Goal: Find specific page/section: Find specific page/section

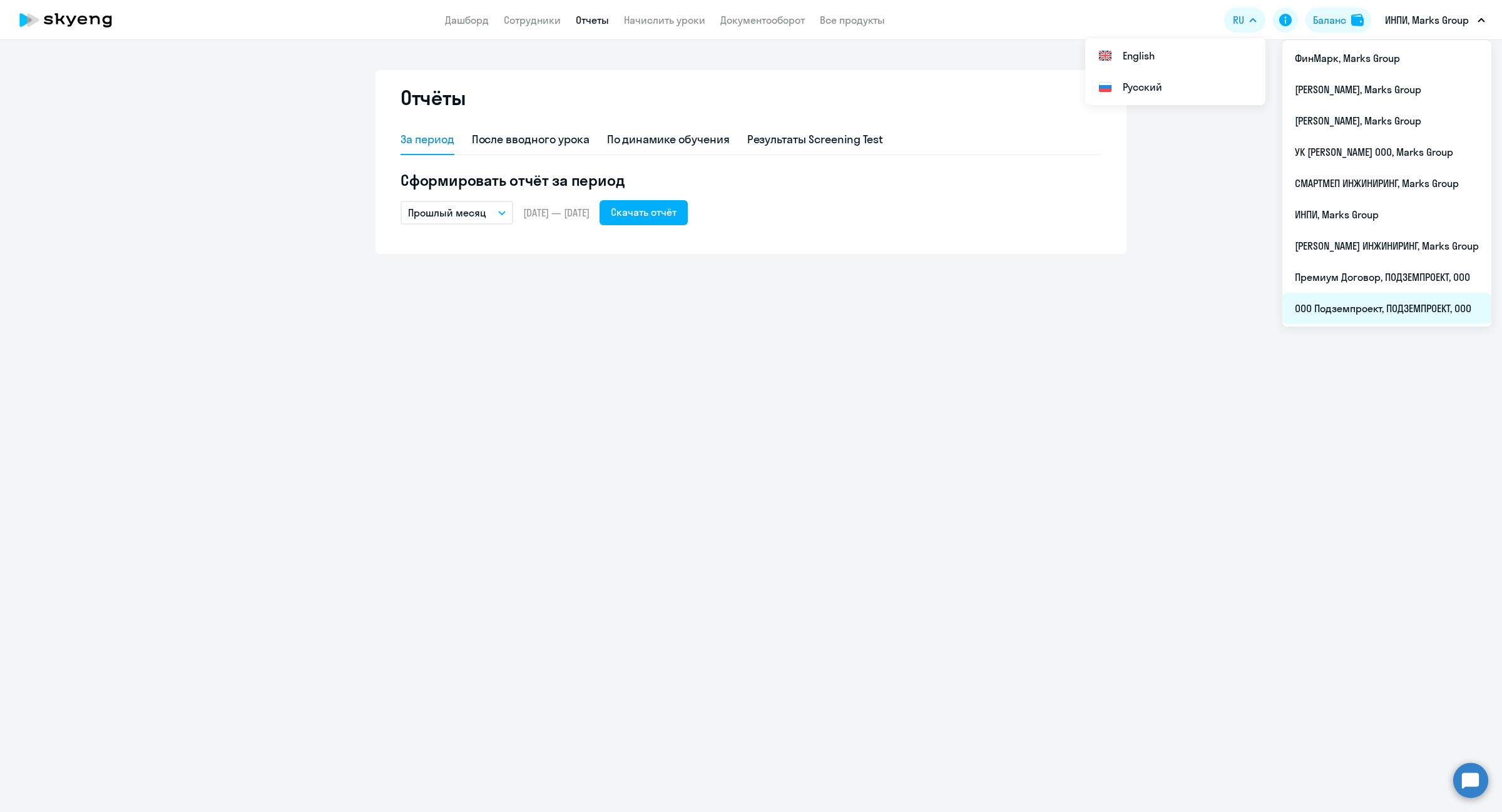
click at [1345, 300] on li "ООО Подземпроект, ПОДЗЕМПРОЕКТ, ООО" at bounding box center [1387, 308] width 209 height 31
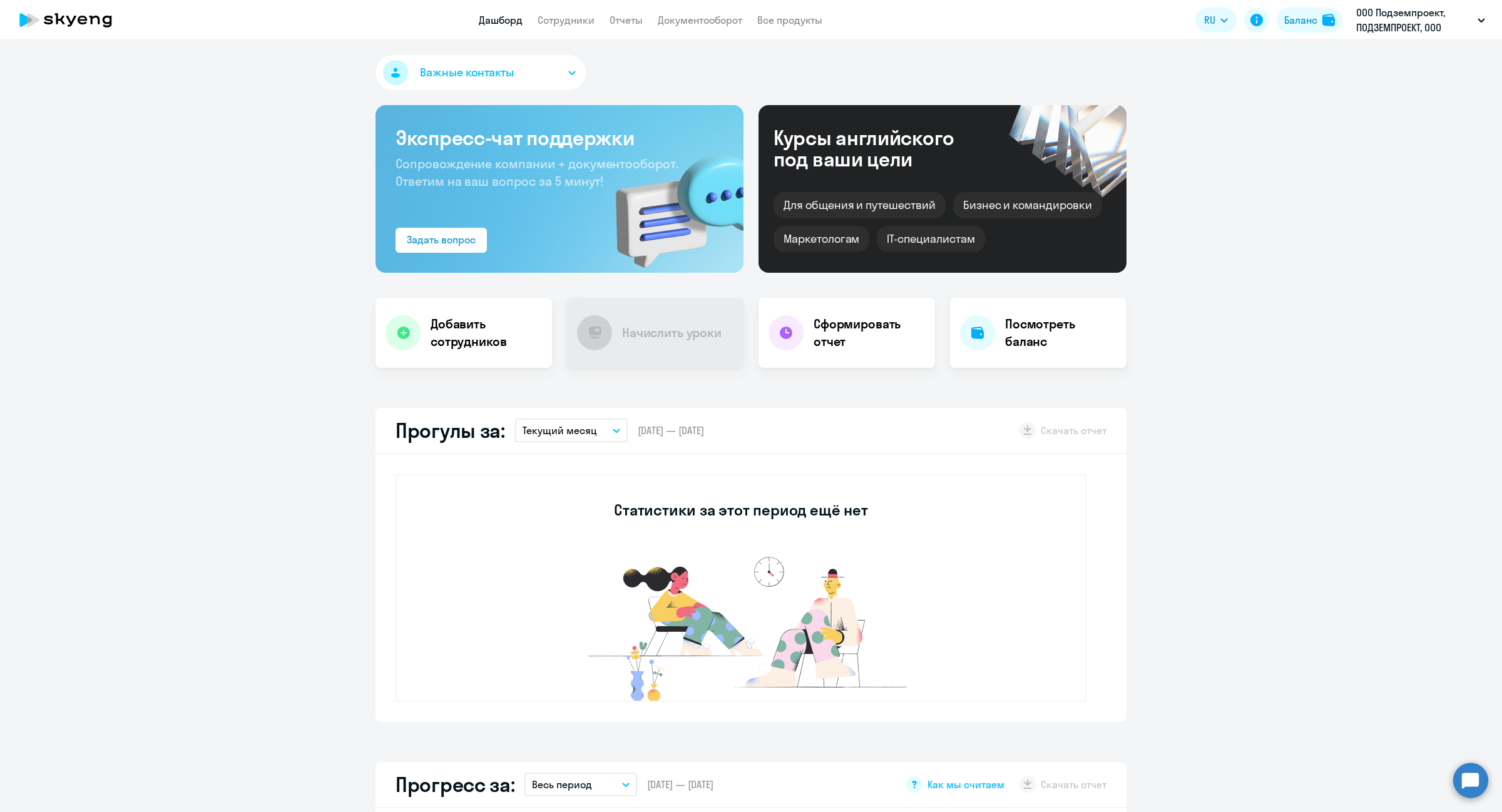
click at [579, 28] on app-header "Дашборд Сотрудники Отчеты Документооборот Все продукты Дашборд Сотрудники Отчет…" at bounding box center [751, 20] width 1502 height 40
click at [578, 24] on link "Сотрудники" at bounding box center [566, 20] width 57 height 13
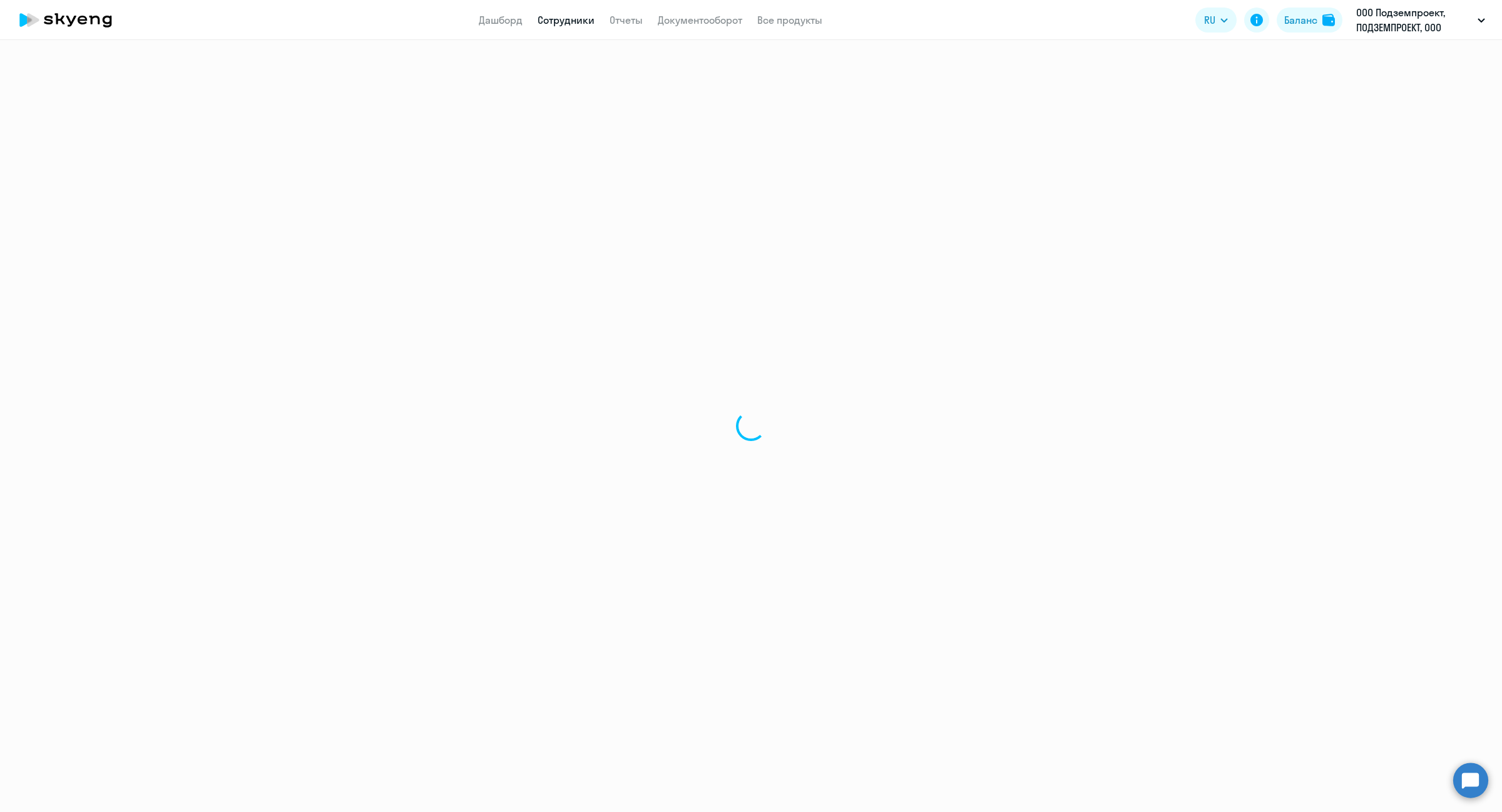
select select "30"
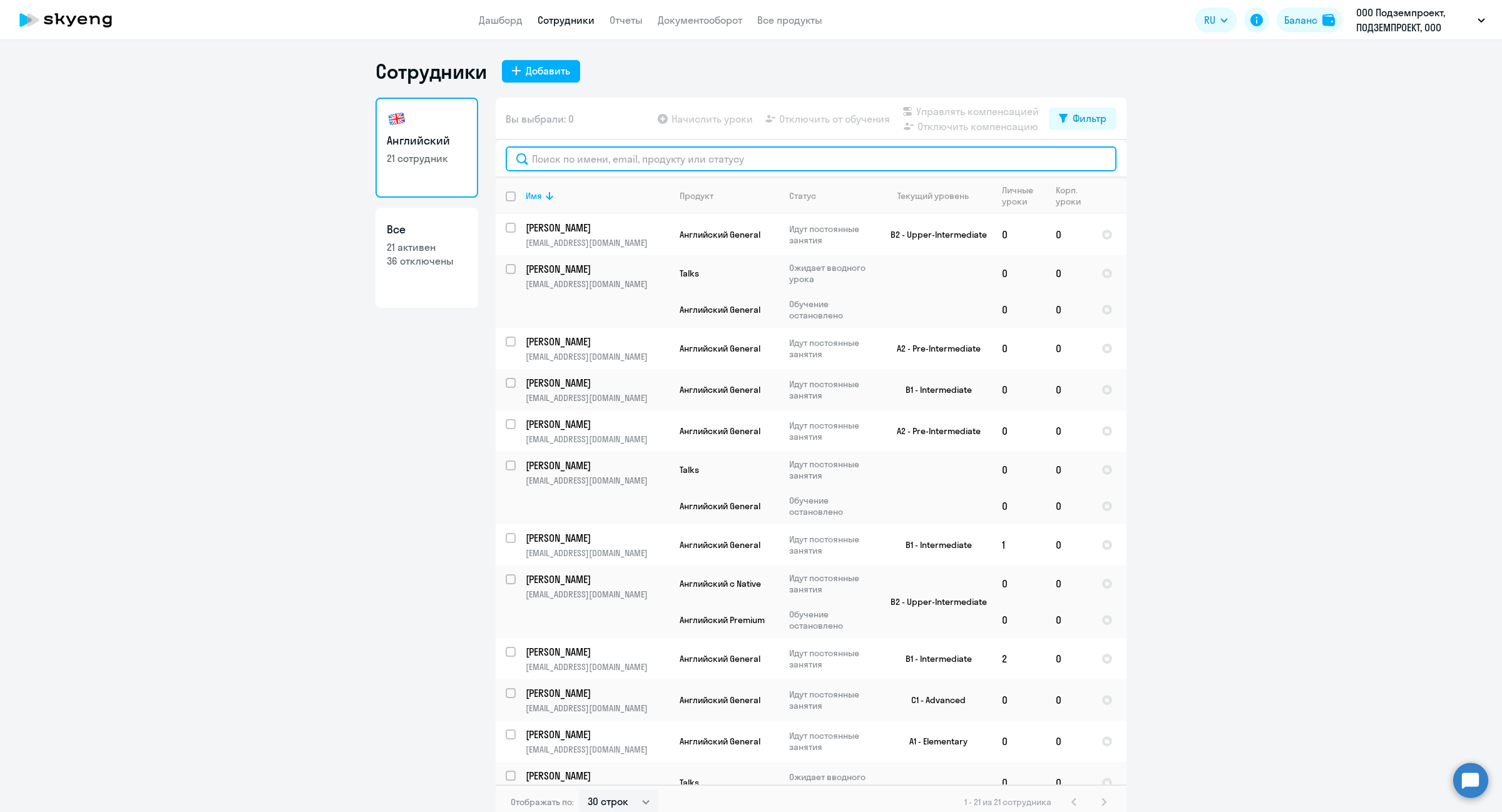
click at [596, 152] on input "text" at bounding box center [811, 158] width 611 height 25
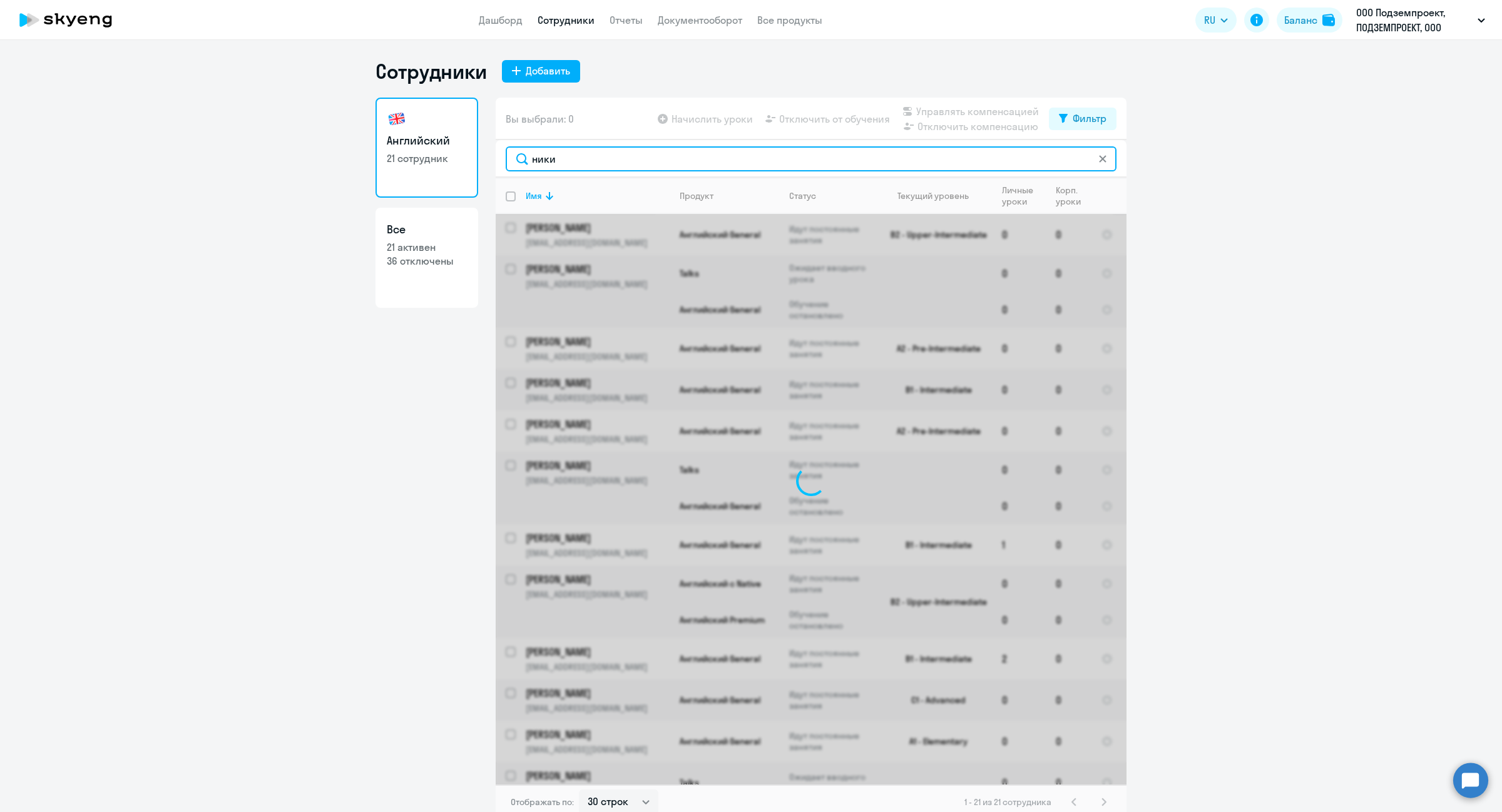
type input "никит"
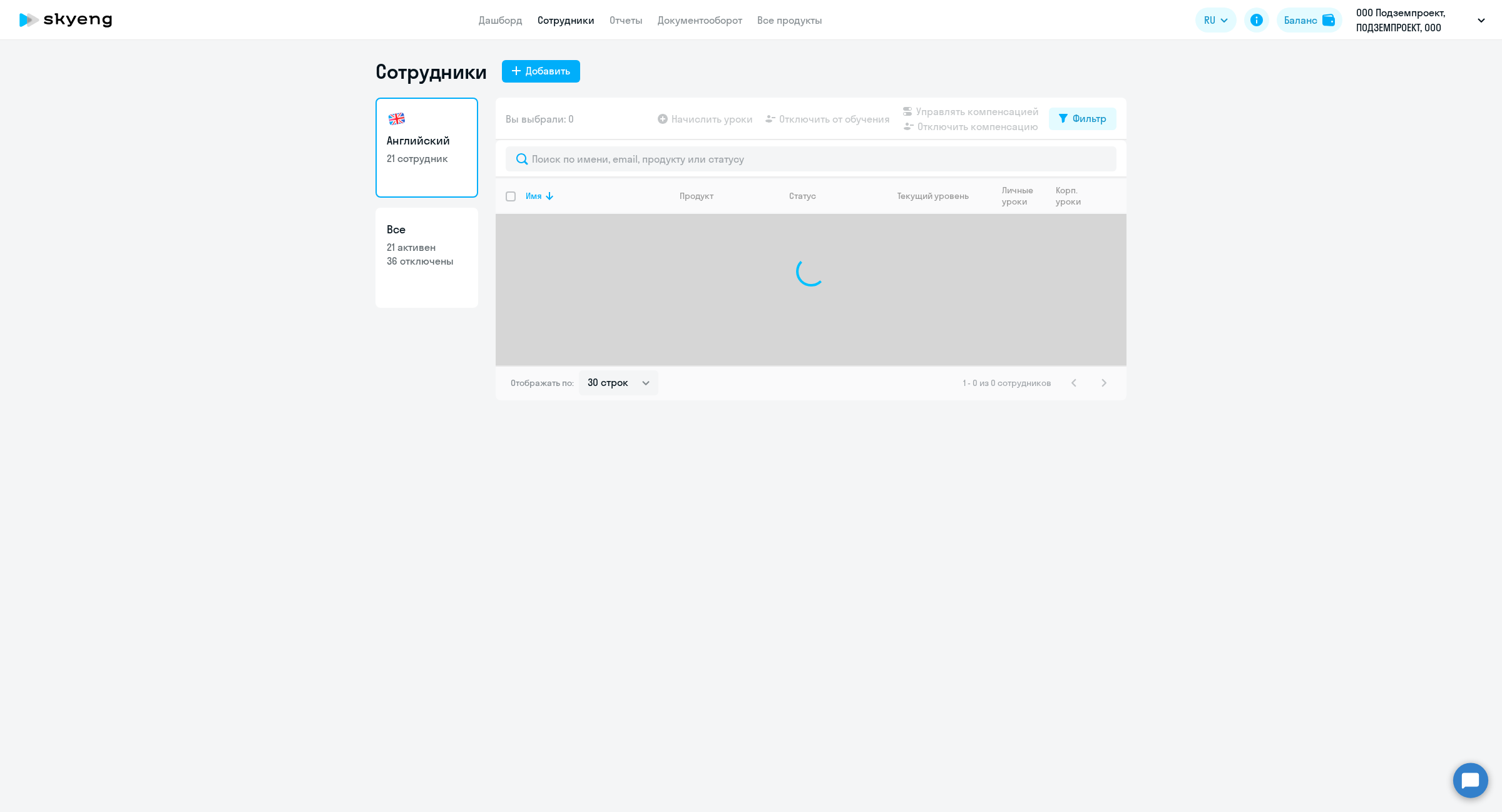
select select "30"
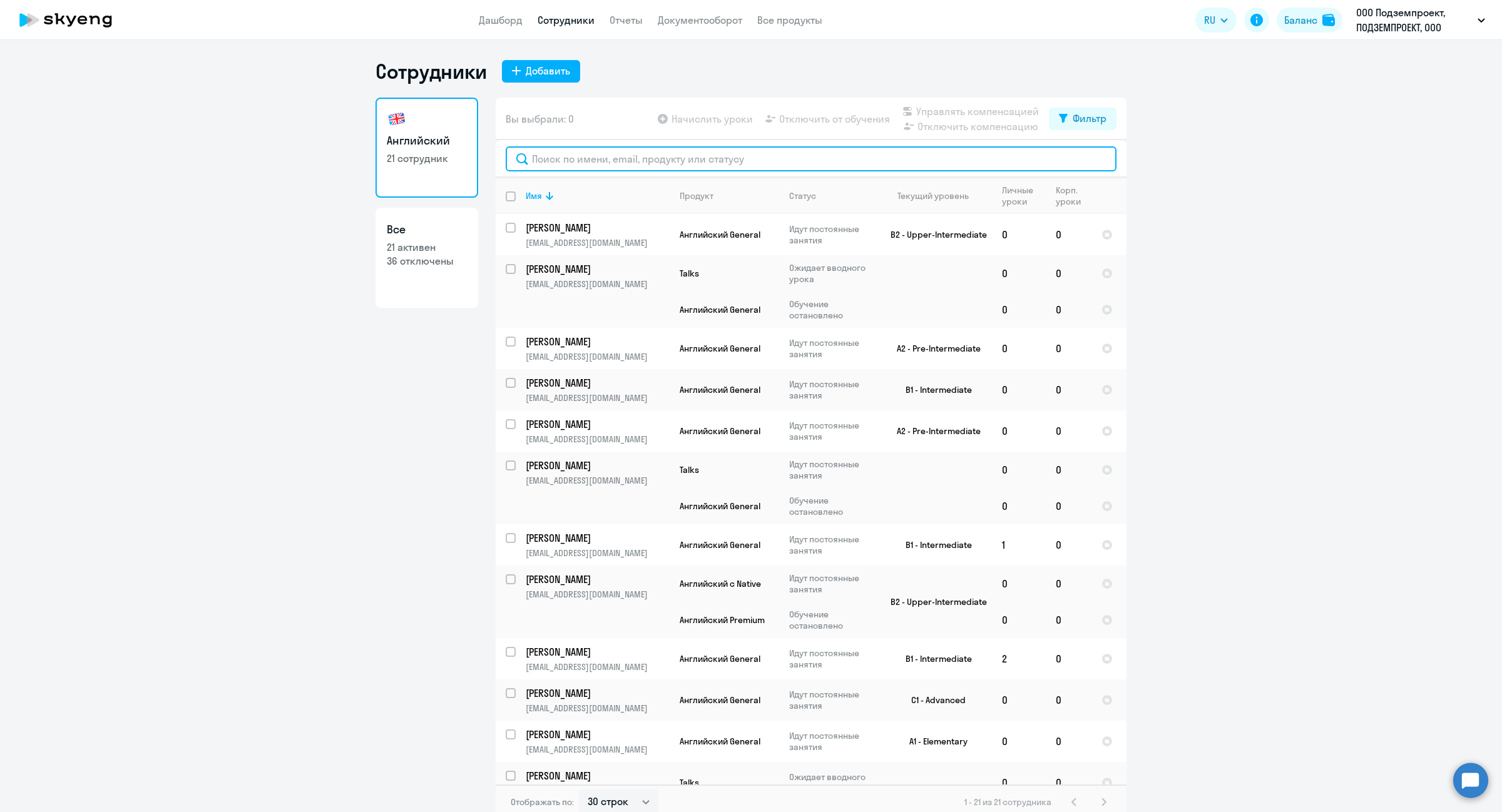
click at [648, 157] on input "text" at bounding box center [811, 158] width 611 height 25
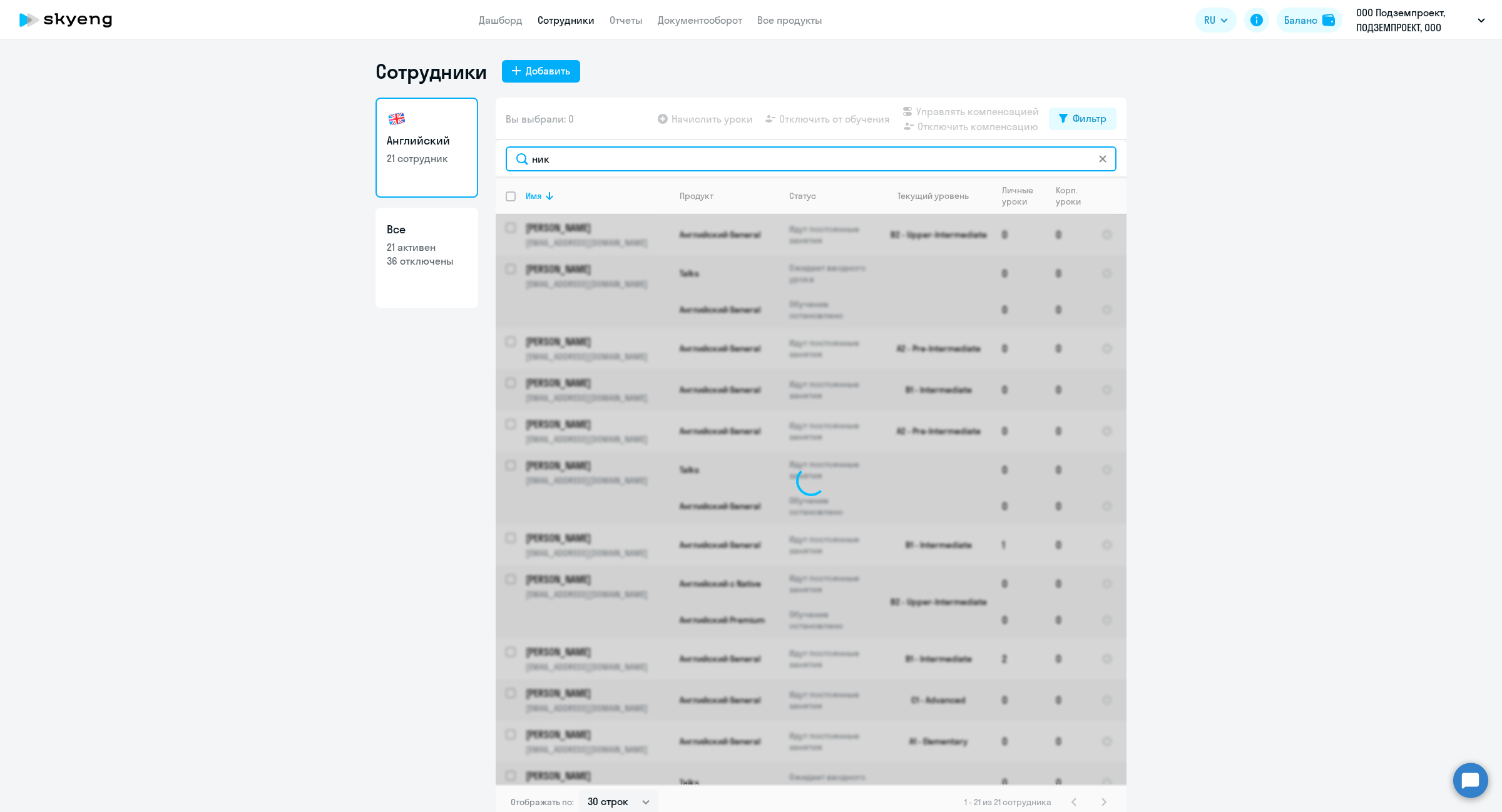
type input "ники"
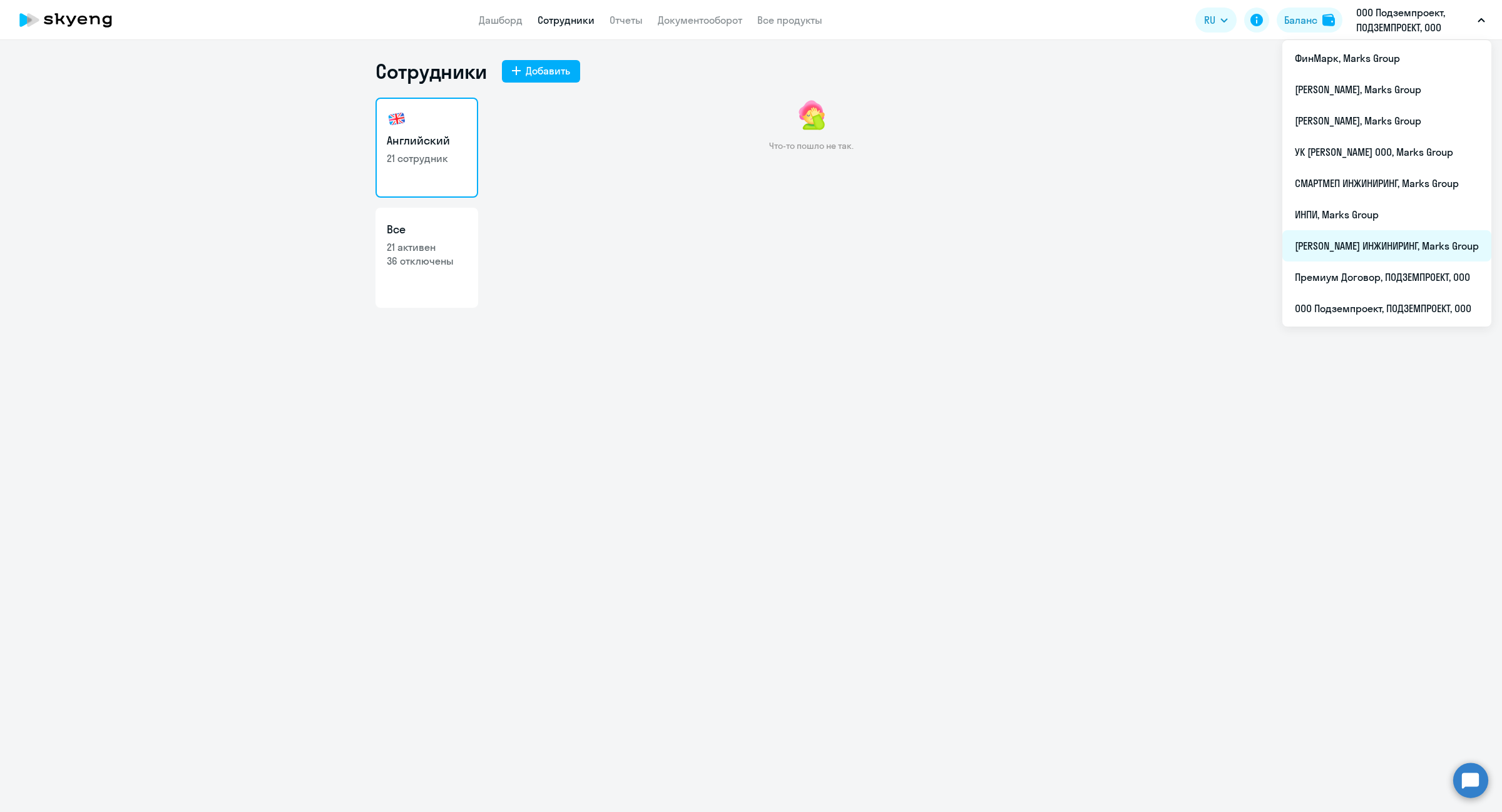
click at [1374, 233] on li "[PERSON_NAME] ИНЖИНИРИНГ, Marks Group" at bounding box center [1387, 245] width 209 height 31
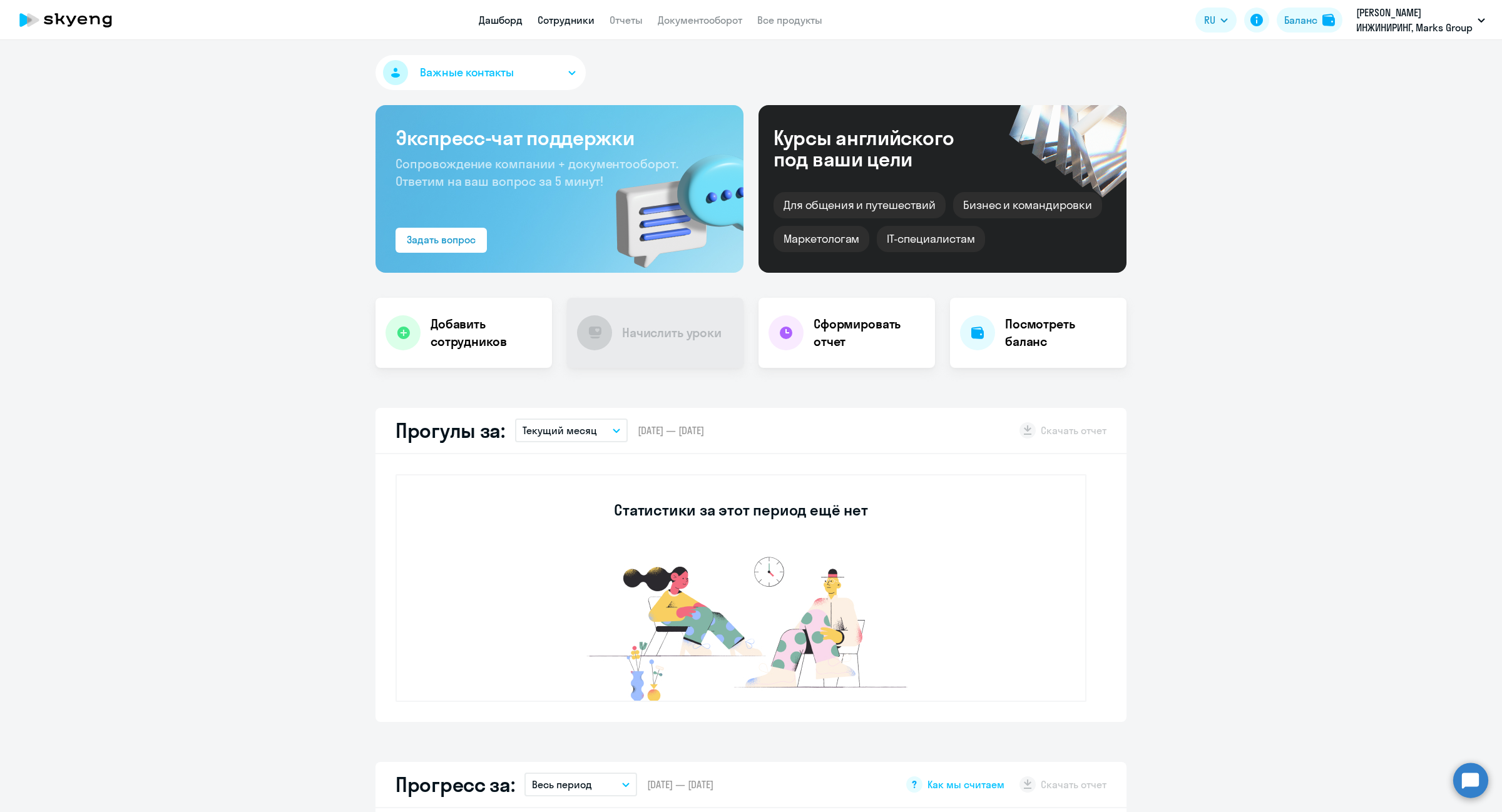
click at [555, 22] on link "Сотрудники" at bounding box center [566, 20] width 57 height 13
select select "30"
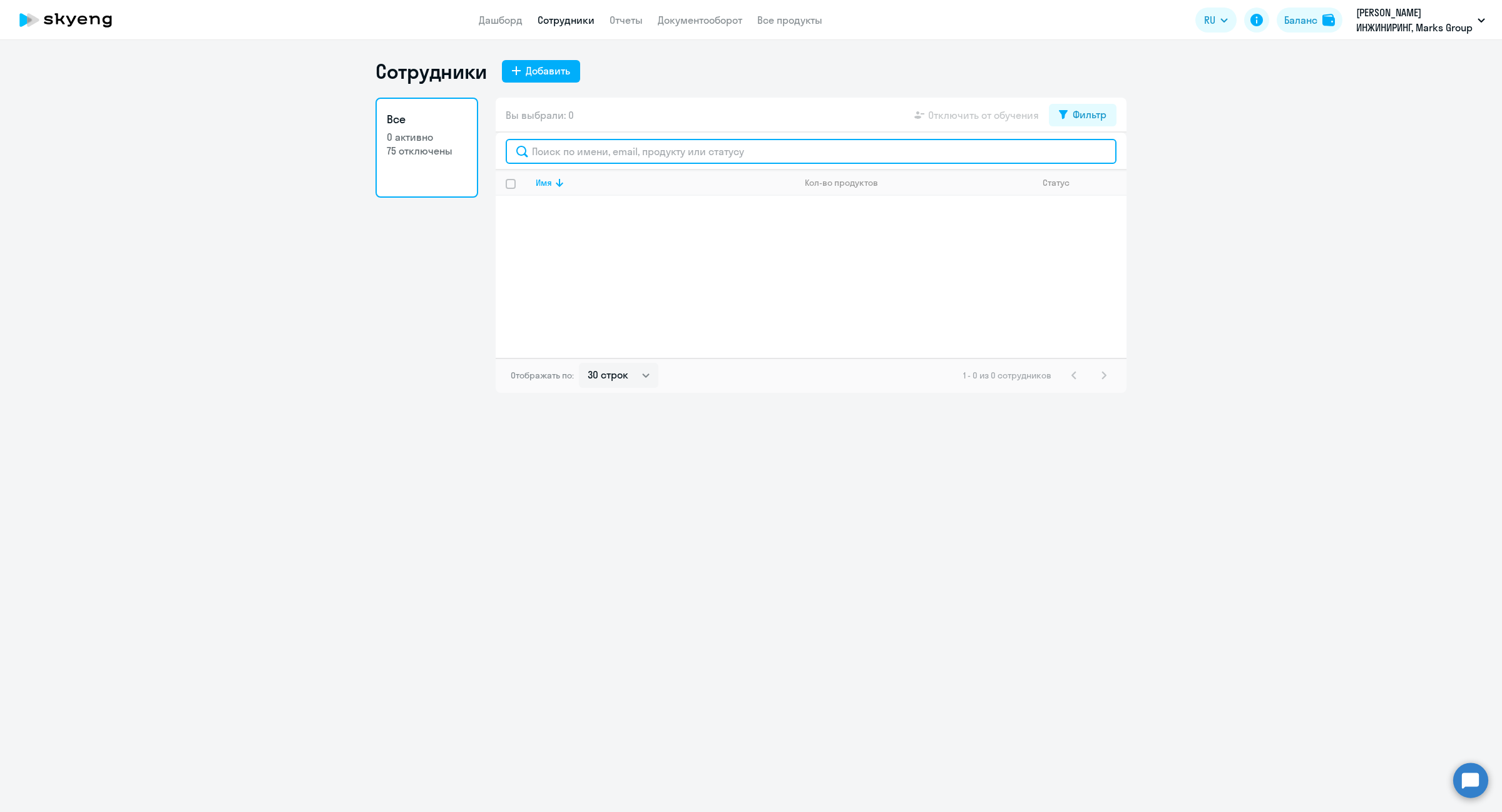
click at [623, 151] on input "text" at bounding box center [811, 151] width 611 height 25
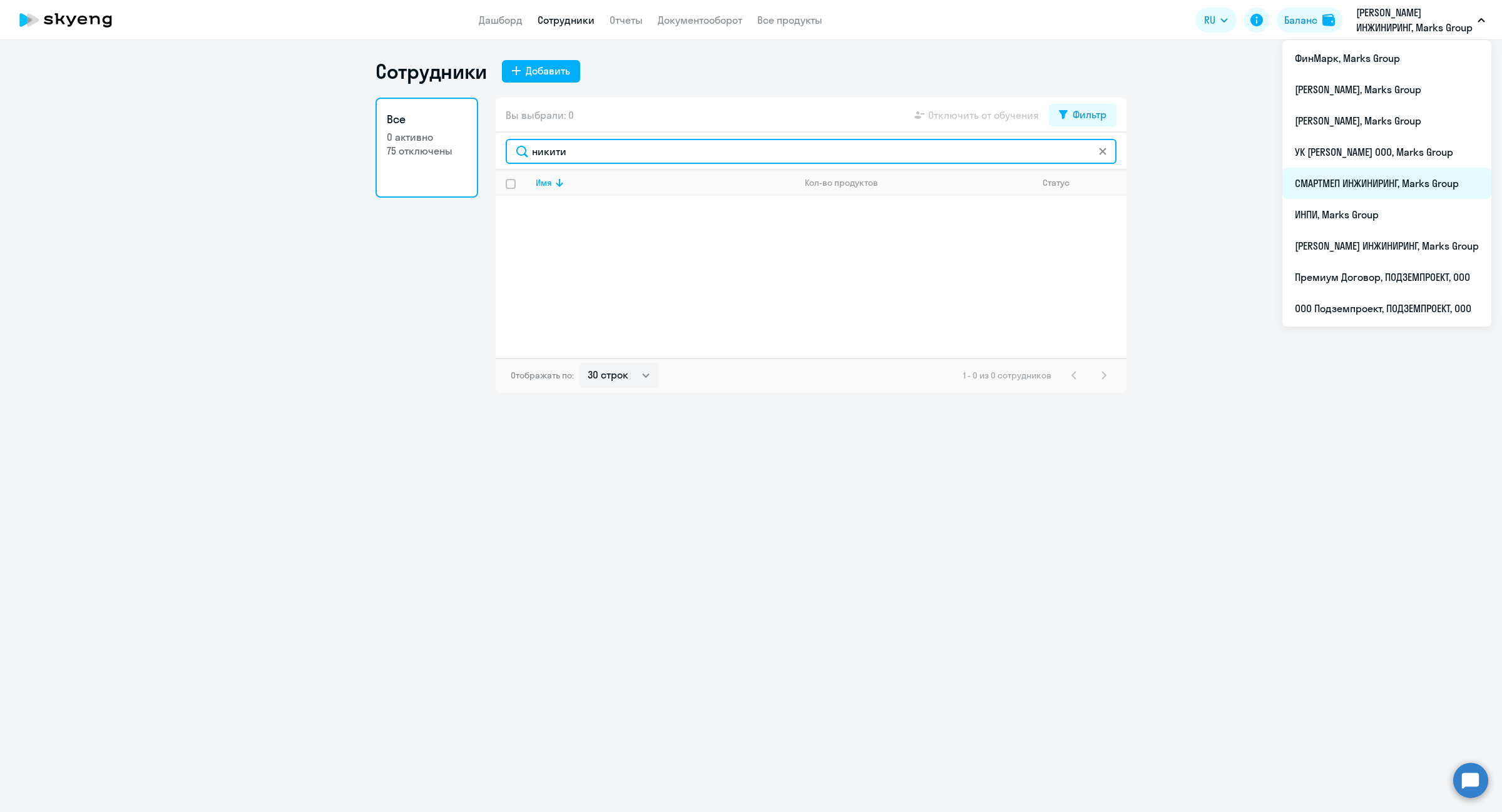
type input "никити"
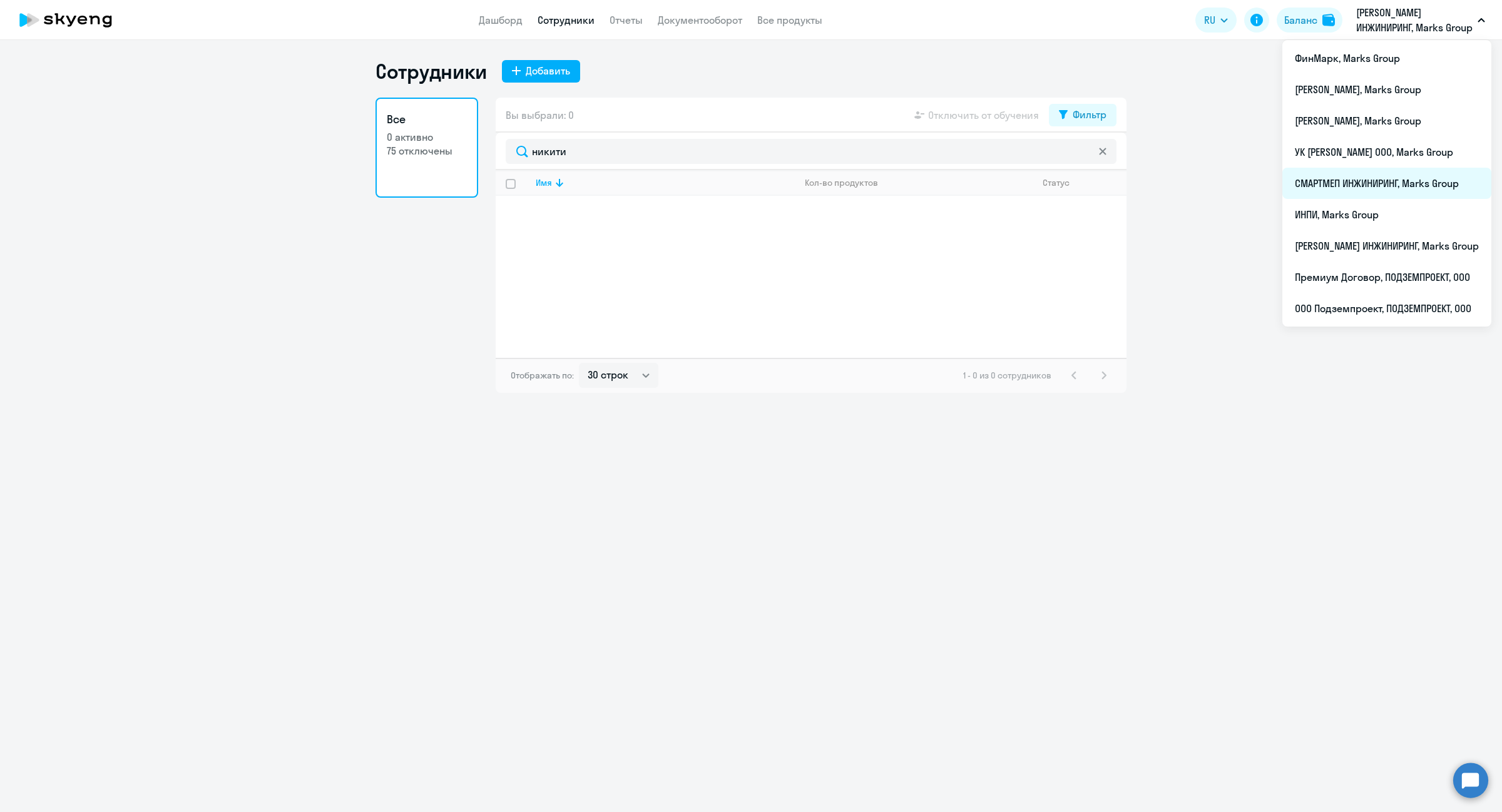
click at [1358, 188] on li "СМАРТМЕП ИНЖИНИРИНГ, Marks Group" at bounding box center [1387, 183] width 209 height 31
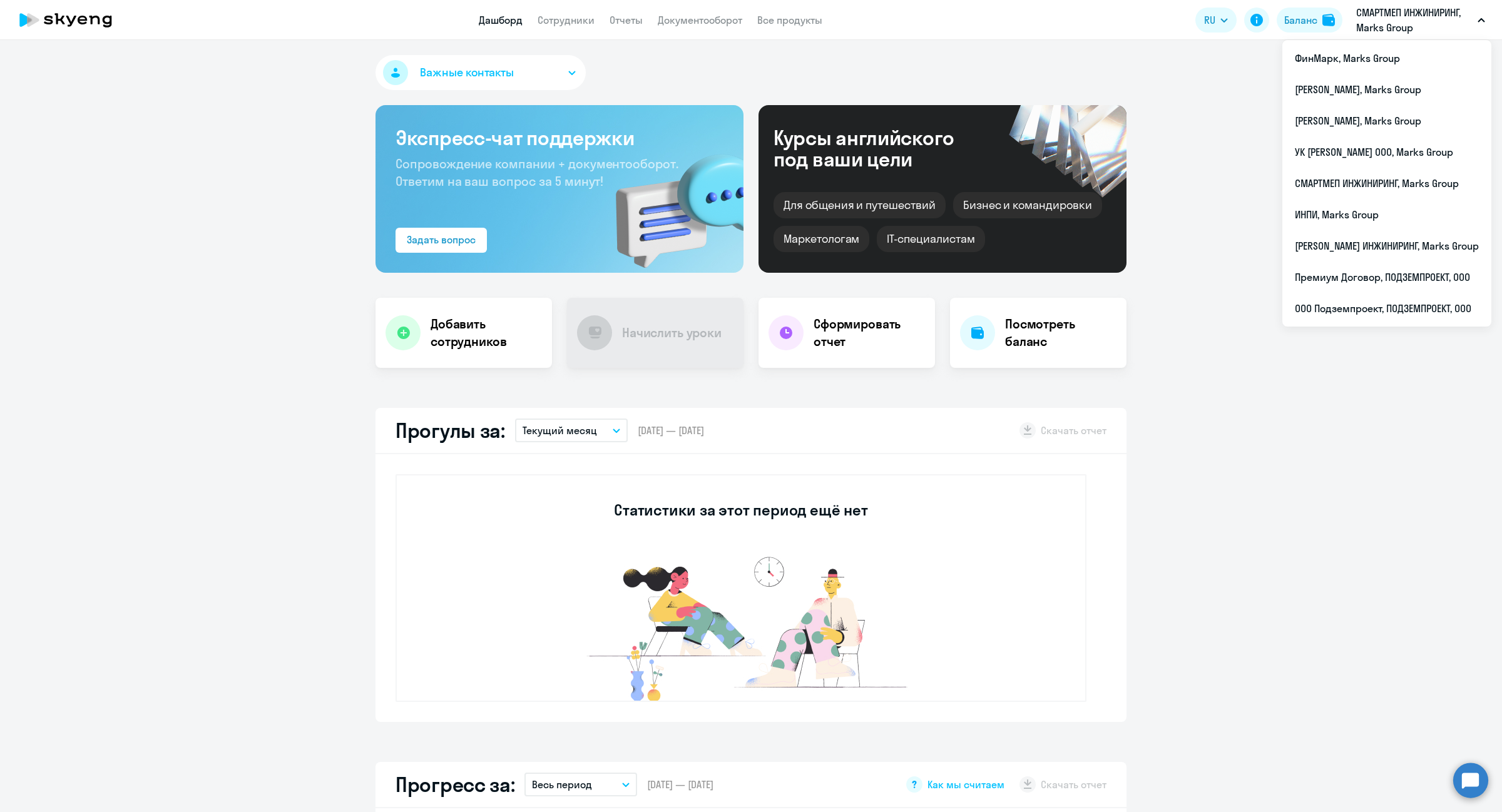
select select "30"
click at [571, 26] on app-menu-item-link "Сотрудники" at bounding box center [566, 20] width 57 height 16
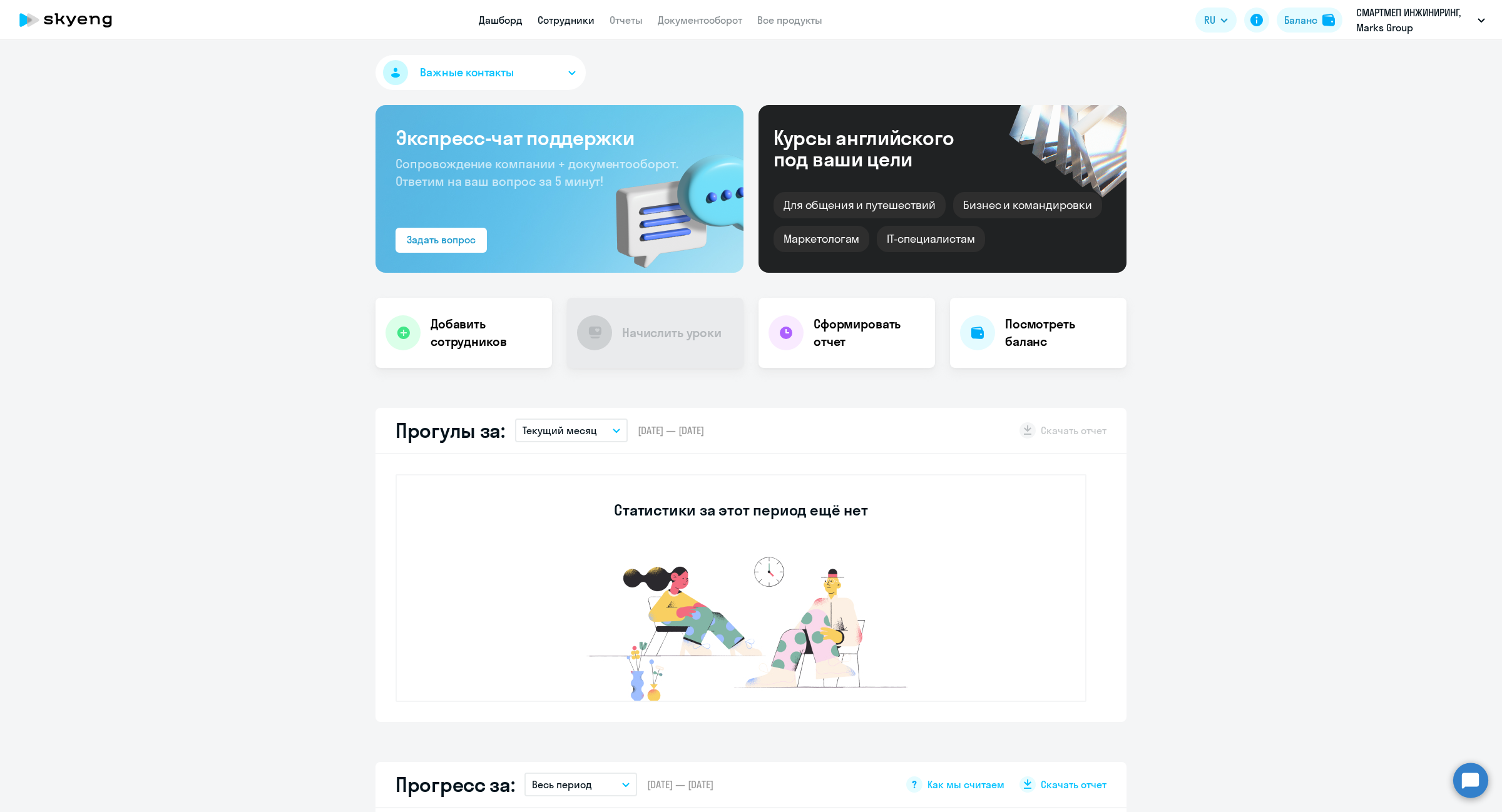
click at [573, 16] on link "Сотрудники" at bounding box center [566, 20] width 57 height 13
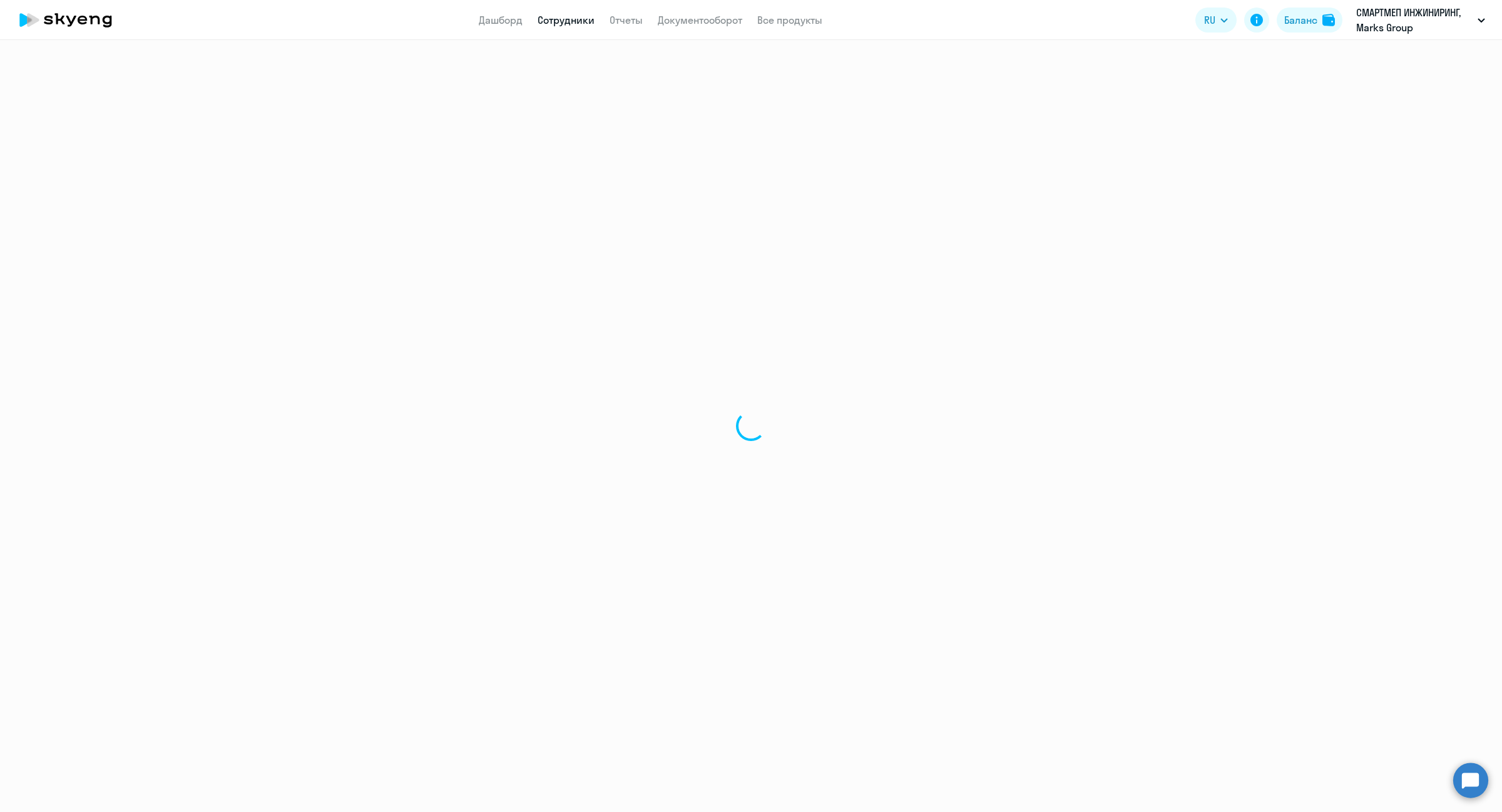
select select "30"
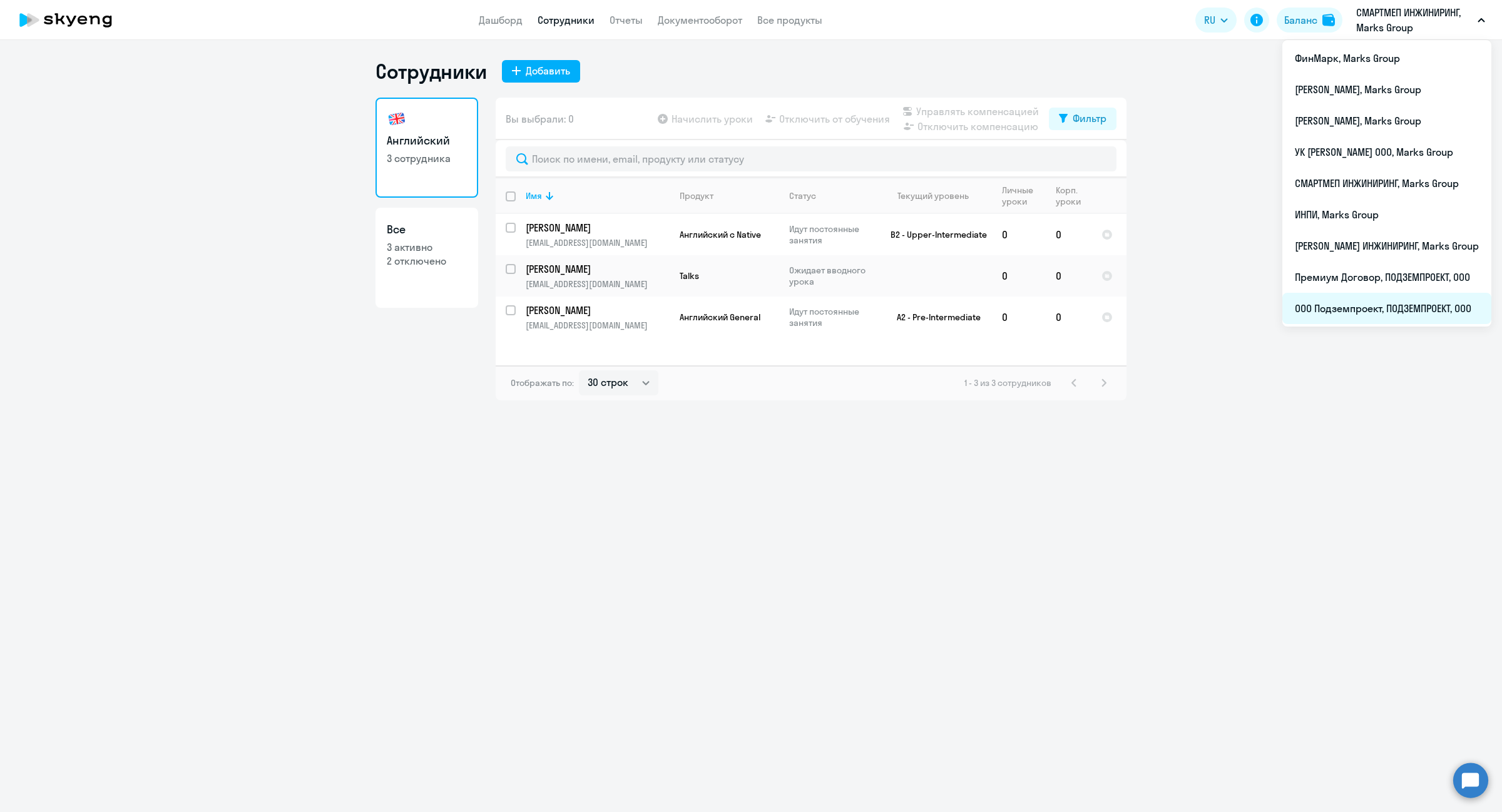
click at [1397, 311] on li "ООО Подземпроект, ПОДЗЕМПРОЕКТ, ООО" at bounding box center [1387, 308] width 209 height 31
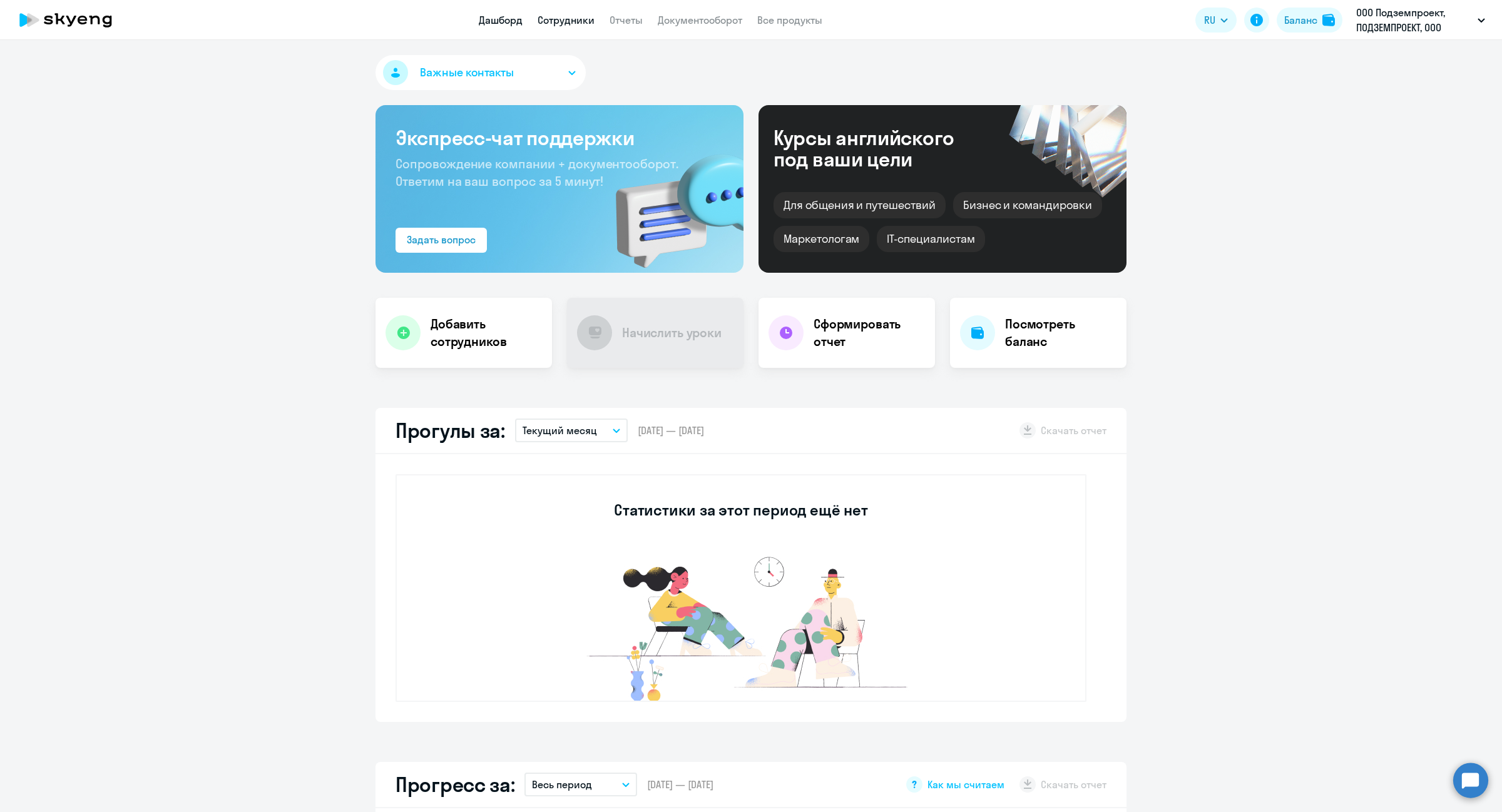
click at [565, 25] on link "Сотрудники" at bounding box center [566, 20] width 57 height 13
select select "30"
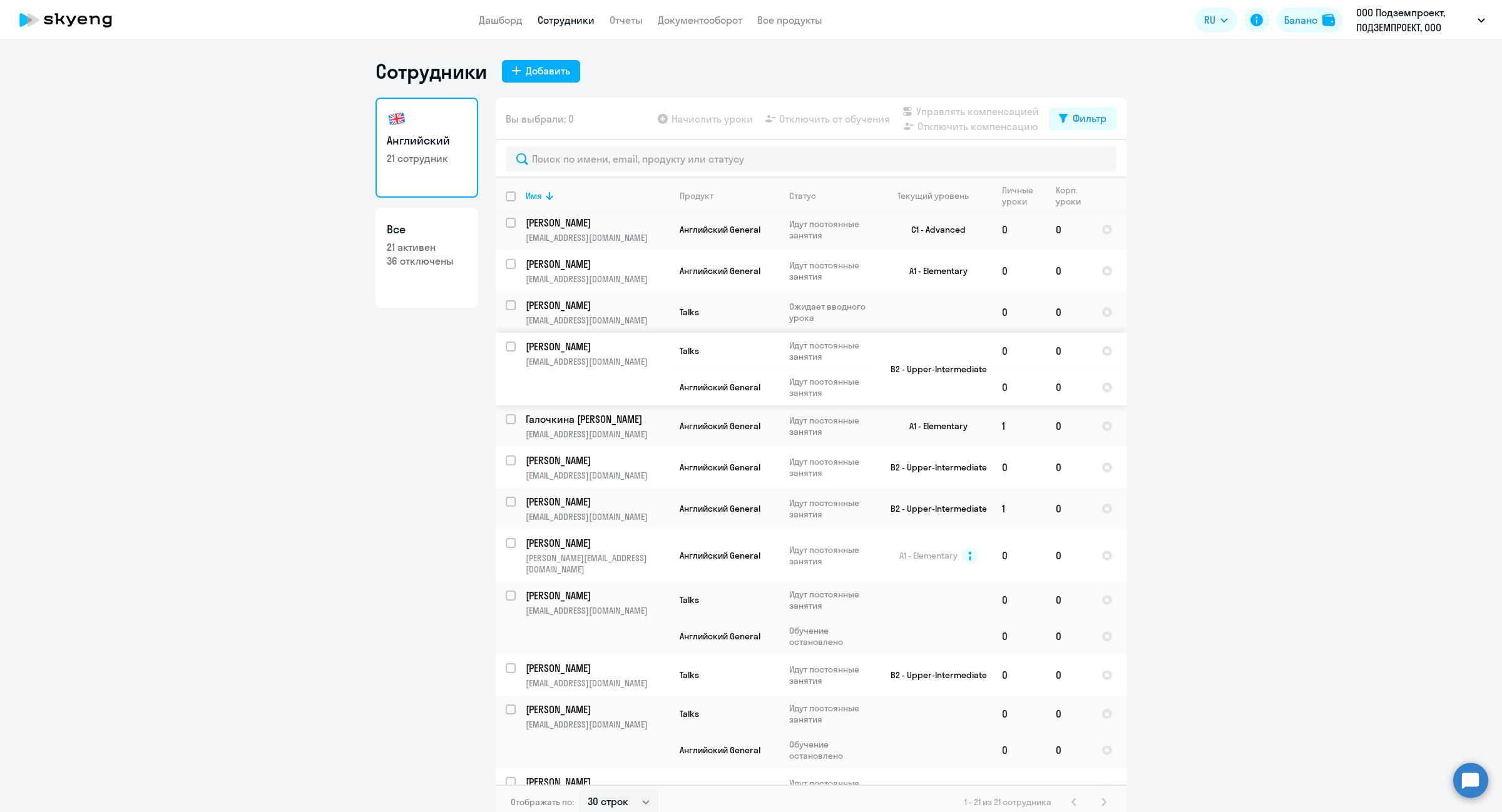
scroll to position [7, 0]
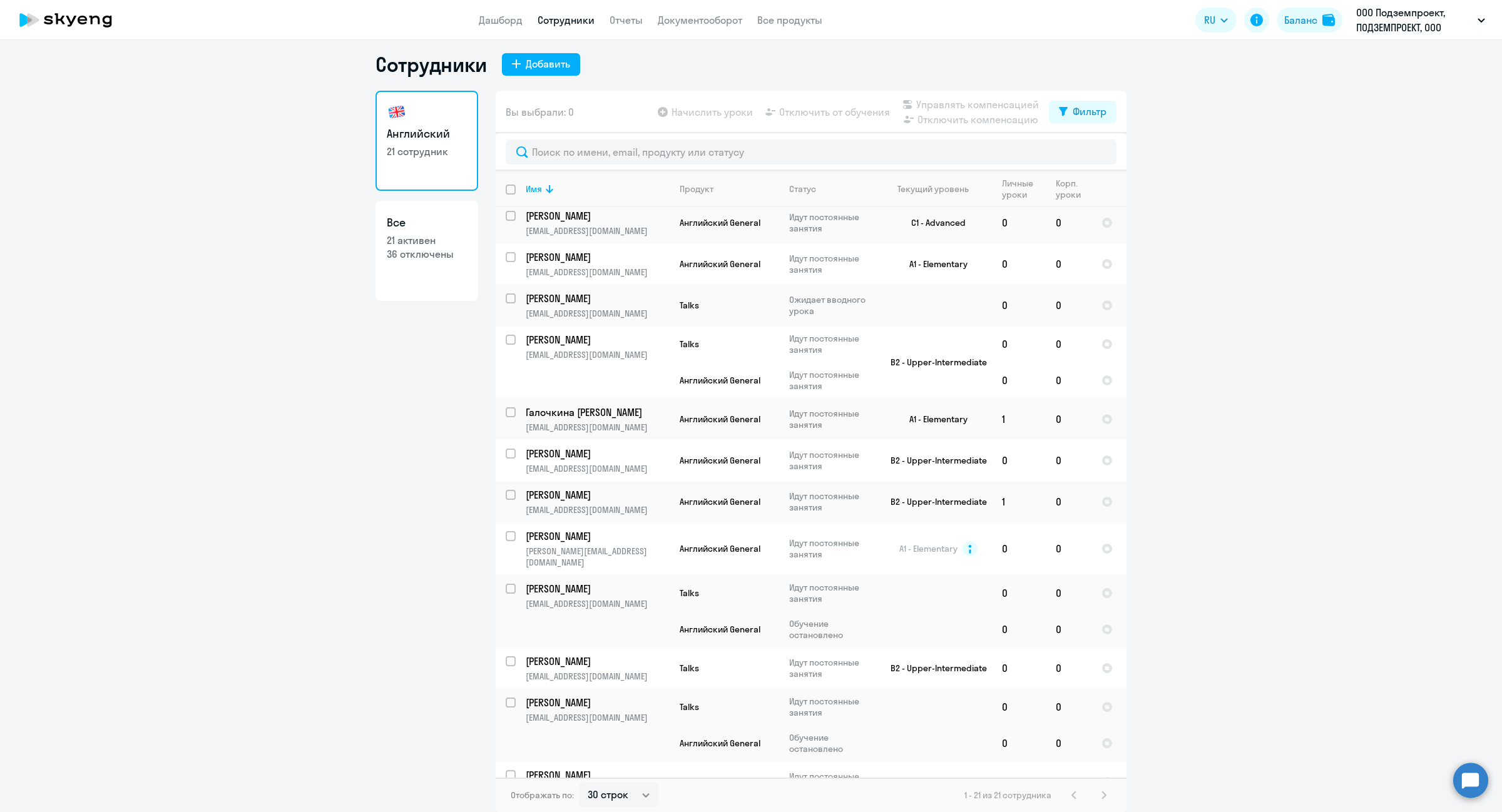
click at [1099, 796] on div "1 - 21 из 21 сотрудника" at bounding box center [1038, 795] width 147 height 15
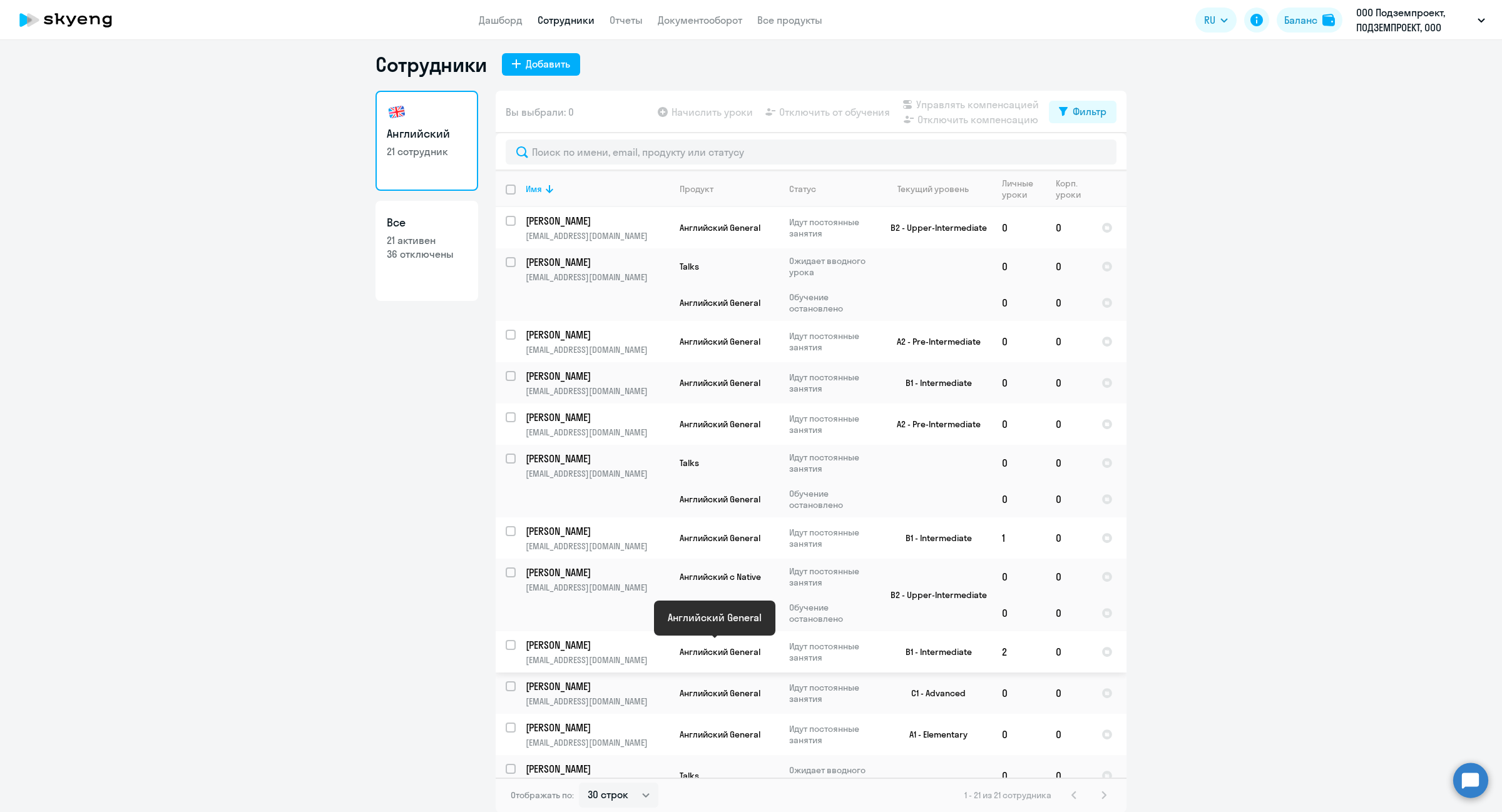
scroll to position [0, 0]
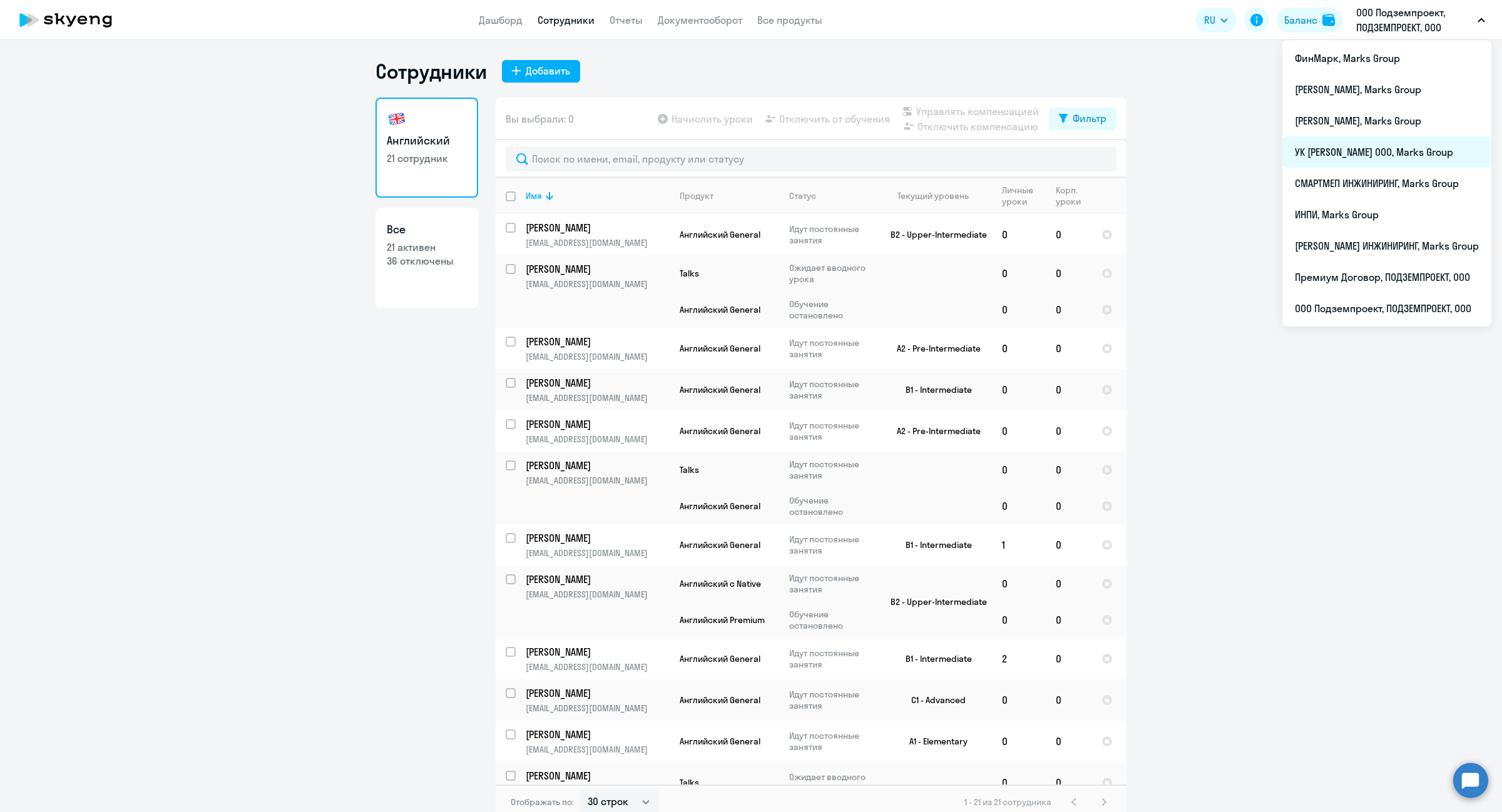
click at [1341, 149] on li "УК [PERSON_NAME] ООО, Marks Group" at bounding box center [1387, 152] width 209 height 31
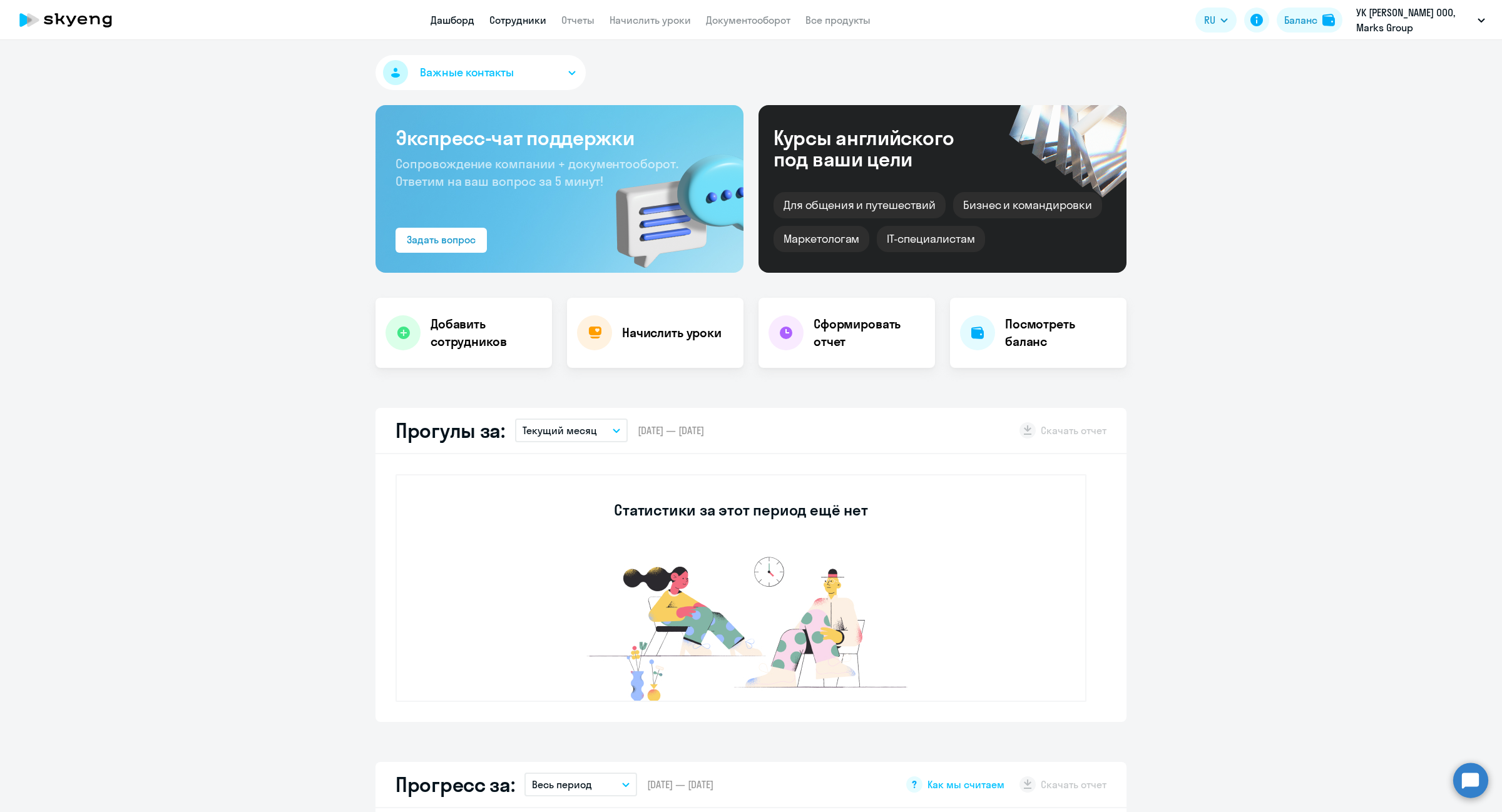
click at [529, 21] on link "Сотрудники" at bounding box center [518, 20] width 57 height 13
select select "30"
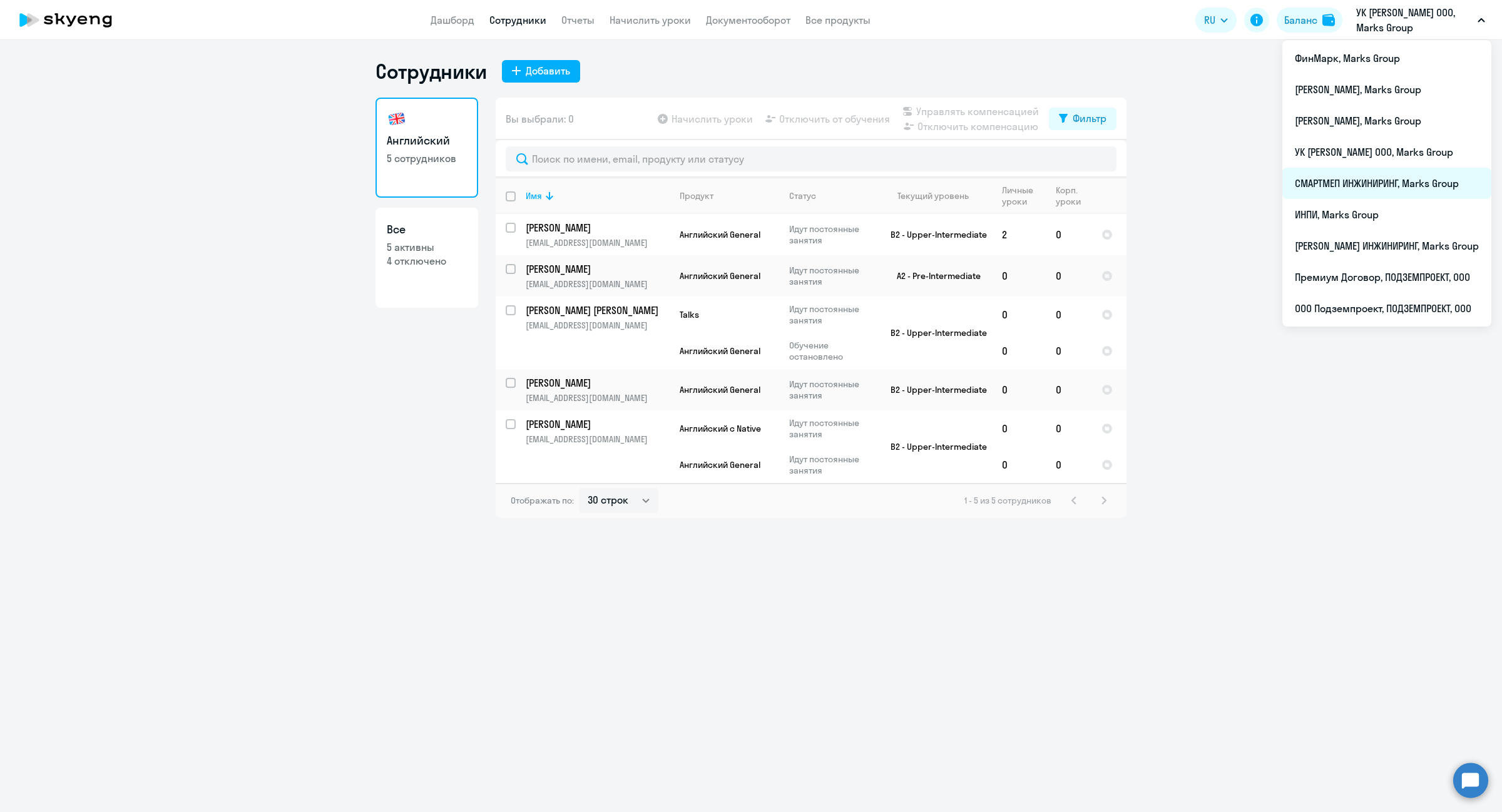
click at [1385, 183] on li "СМАРТМЕП ИНЖИНИРИНГ, Marks Group" at bounding box center [1387, 183] width 209 height 31
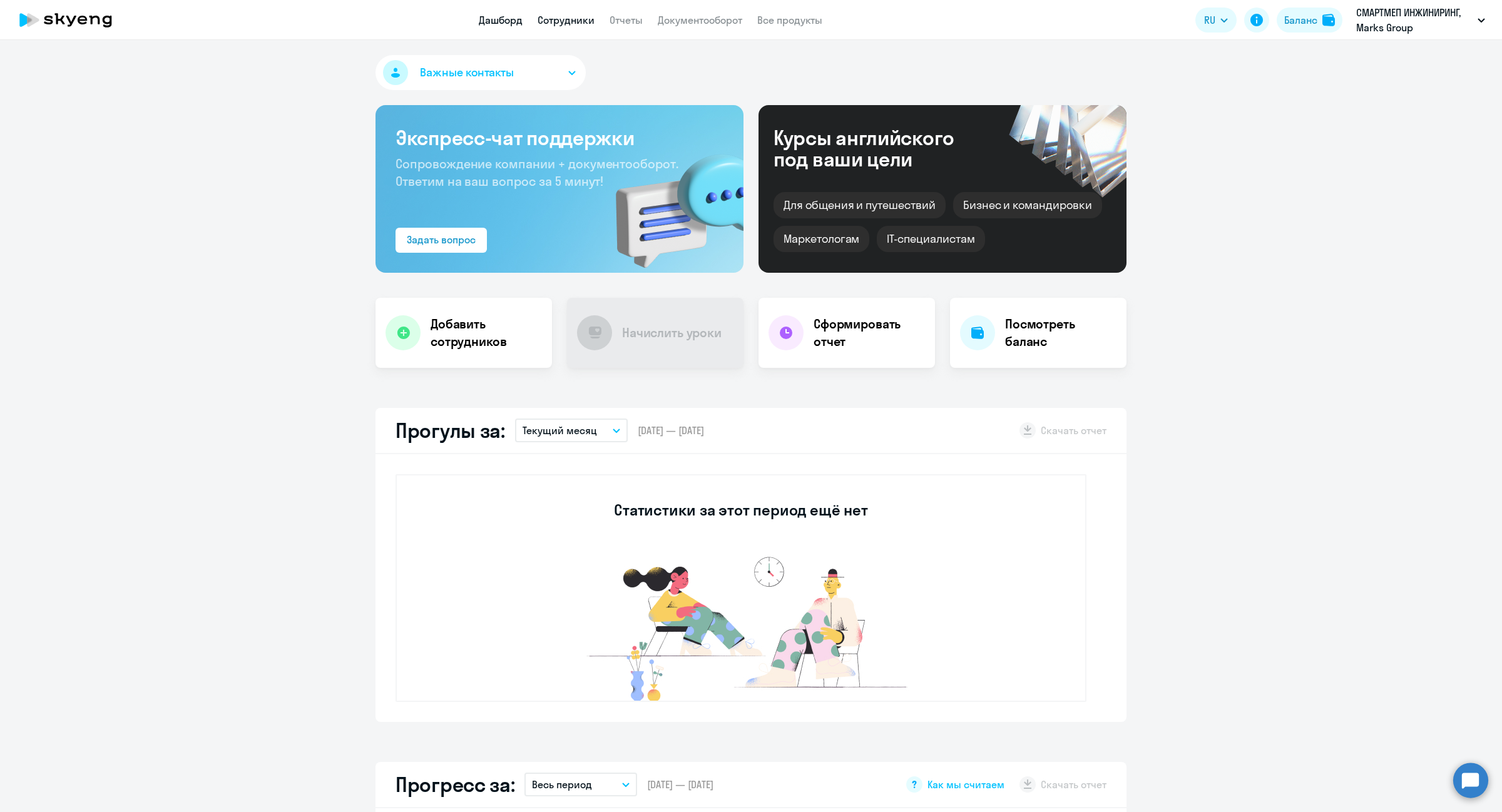
select select "30"
click at [569, 26] on app-menu-item-link "Сотрудники" at bounding box center [566, 20] width 57 height 16
click at [572, 23] on link "Сотрудники" at bounding box center [566, 20] width 57 height 13
select select "30"
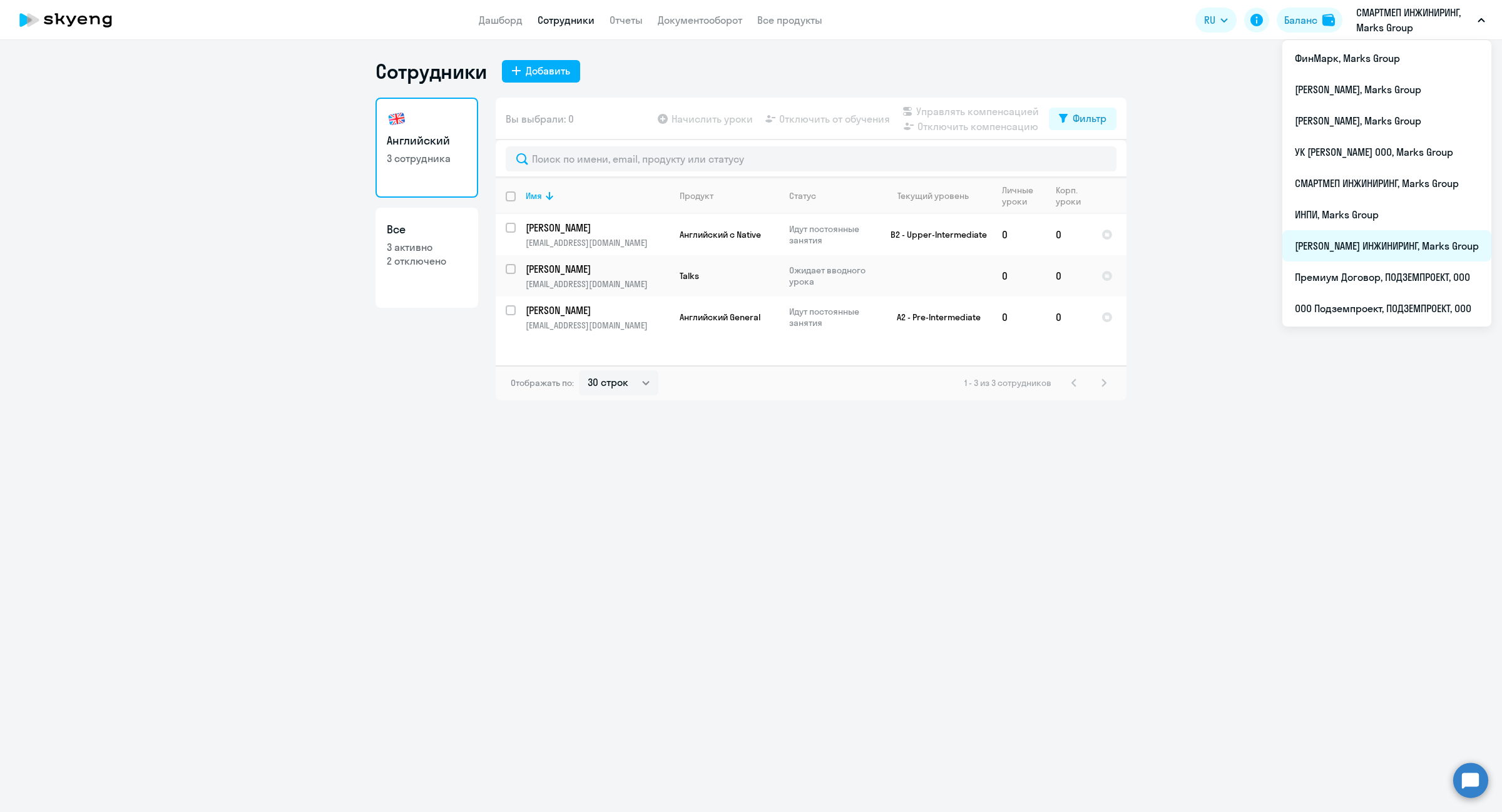
click at [1397, 230] on li "[PERSON_NAME] ИНЖИНИРИНГ, Marks Group" at bounding box center [1387, 245] width 209 height 31
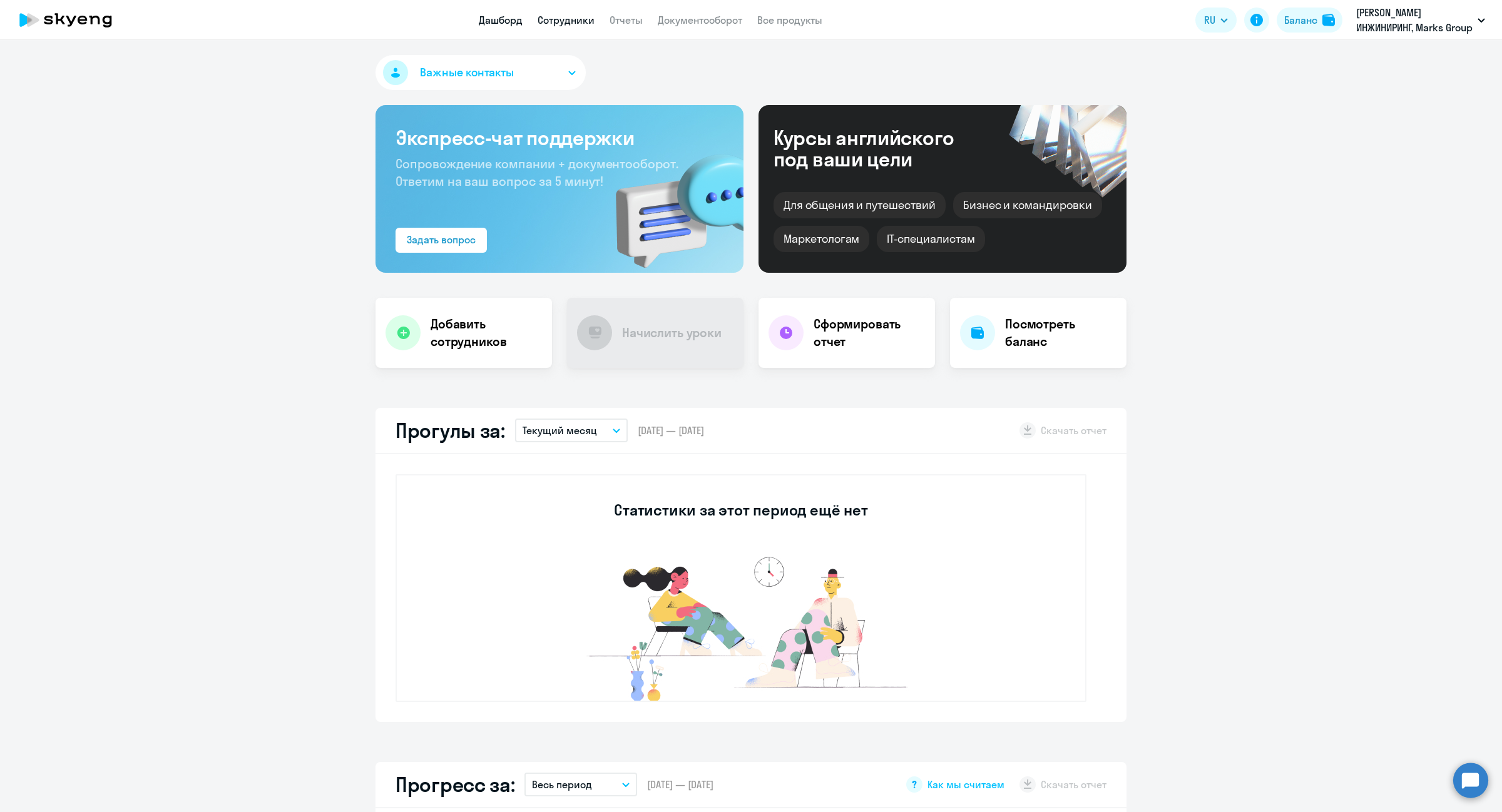
click at [549, 20] on link "Сотрудники" at bounding box center [566, 20] width 57 height 13
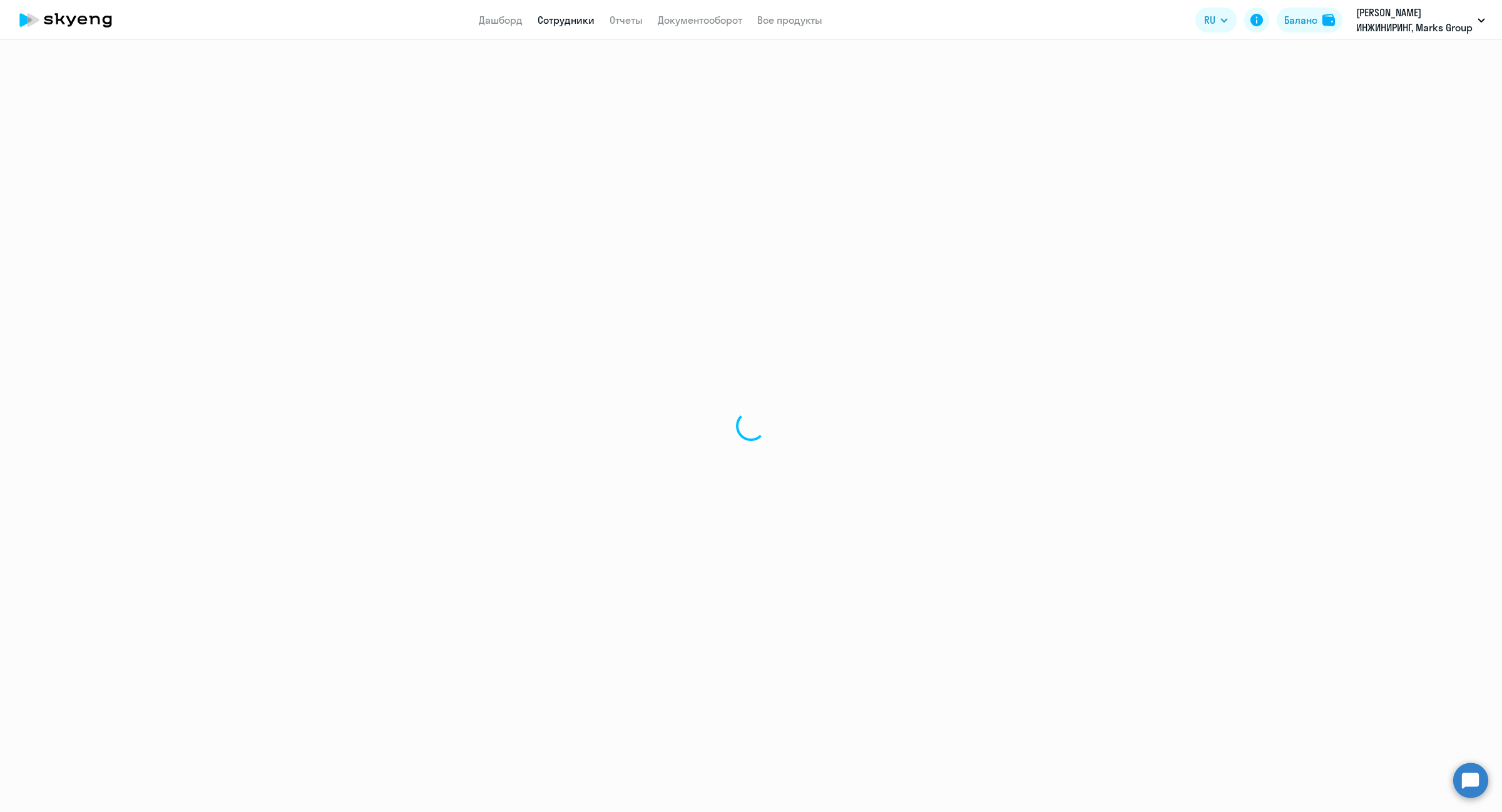
select select "30"
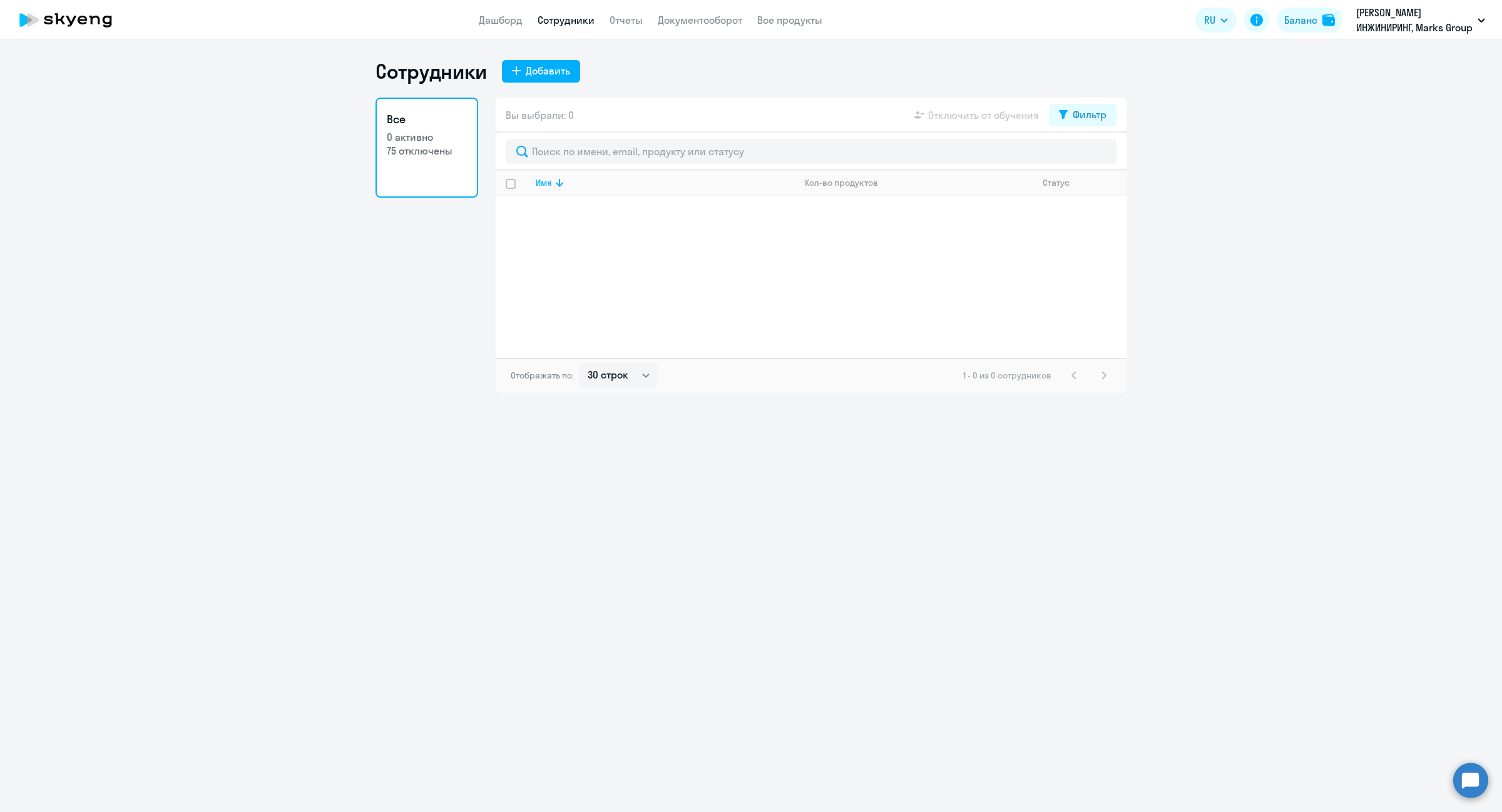
select select "30"
click at [1098, 111] on div "Фильтр" at bounding box center [1090, 115] width 34 height 15
click at [1097, 152] on span at bounding box center [1096, 156] width 22 height 13
click at [1086, 154] on input "checkbox" at bounding box center [1085, 154] width 1 height 1
checkbox input "true"
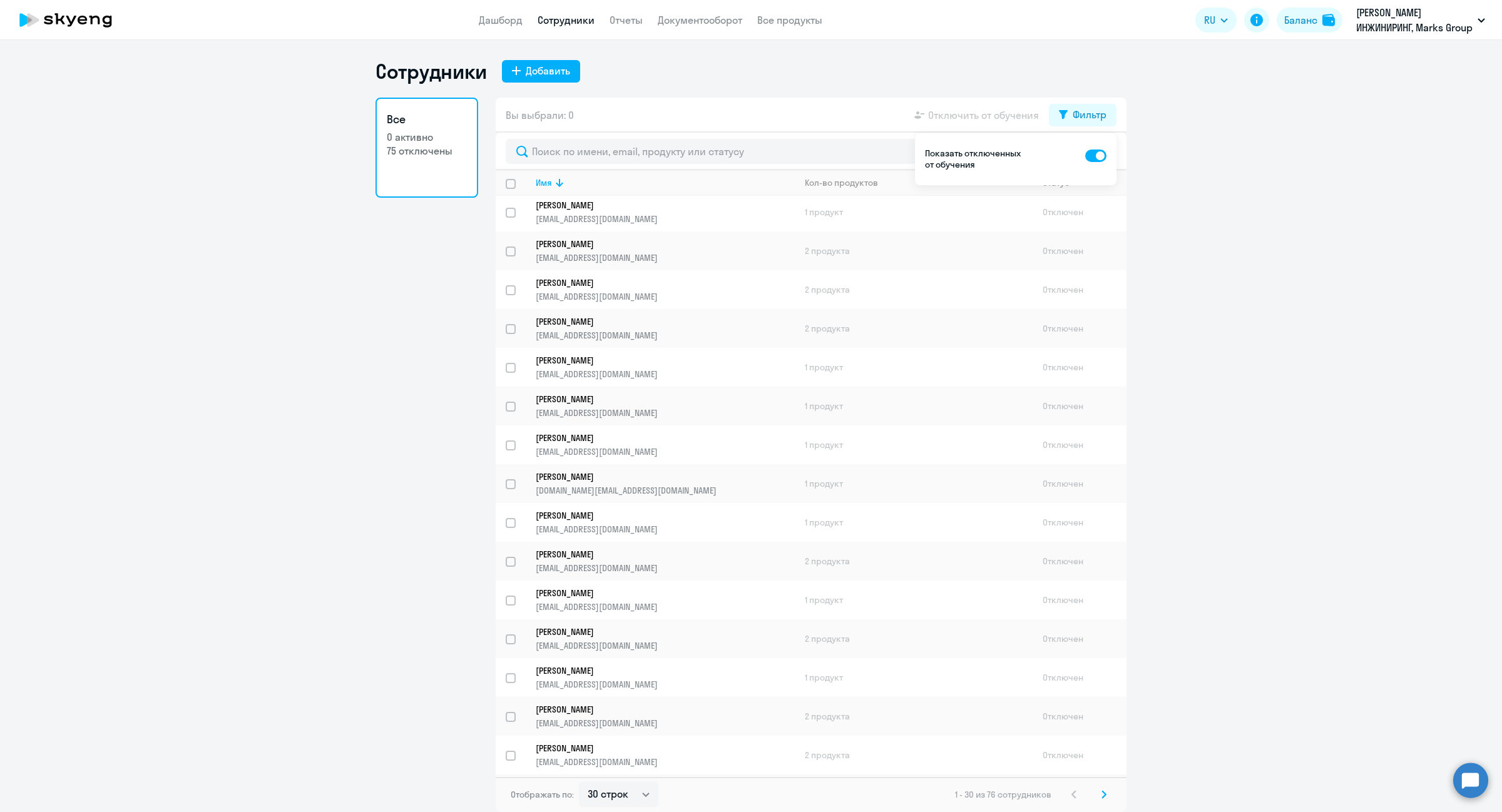
scroll to position [562, 0]
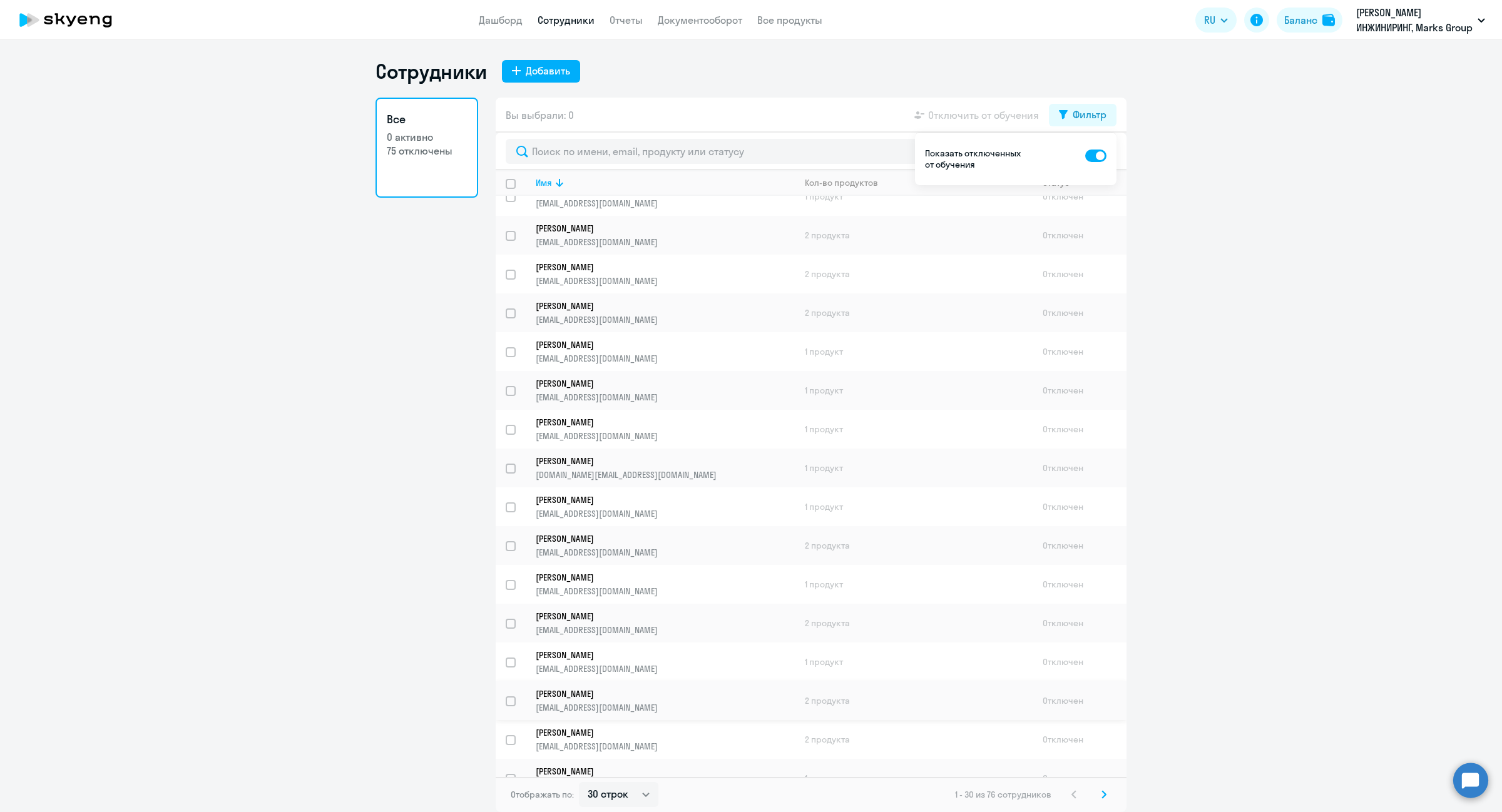
click at [593, 688] on p "[PERSON_NAME]" at bounding box center [657, 693] width 242 height 11
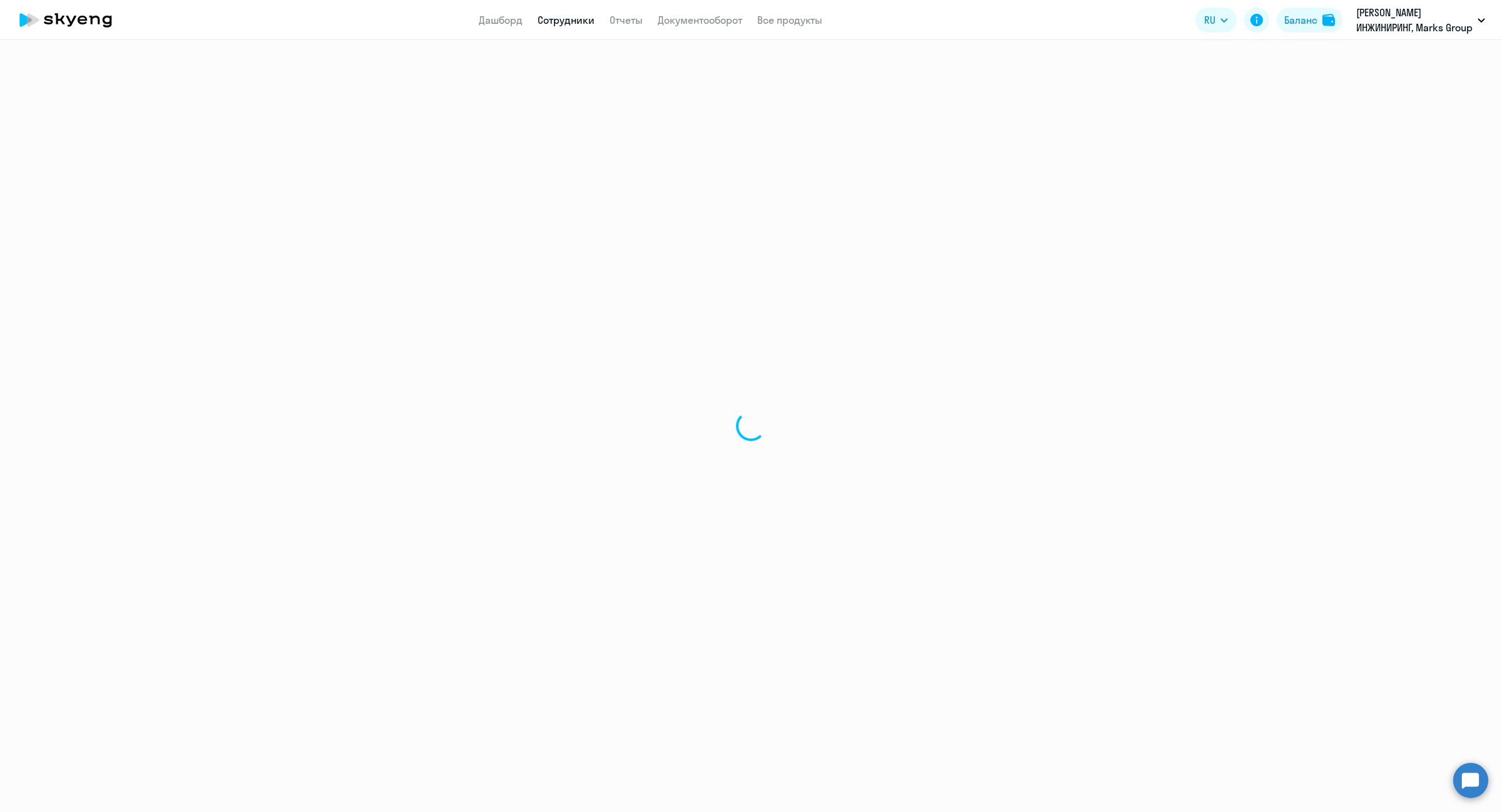
select select "english"
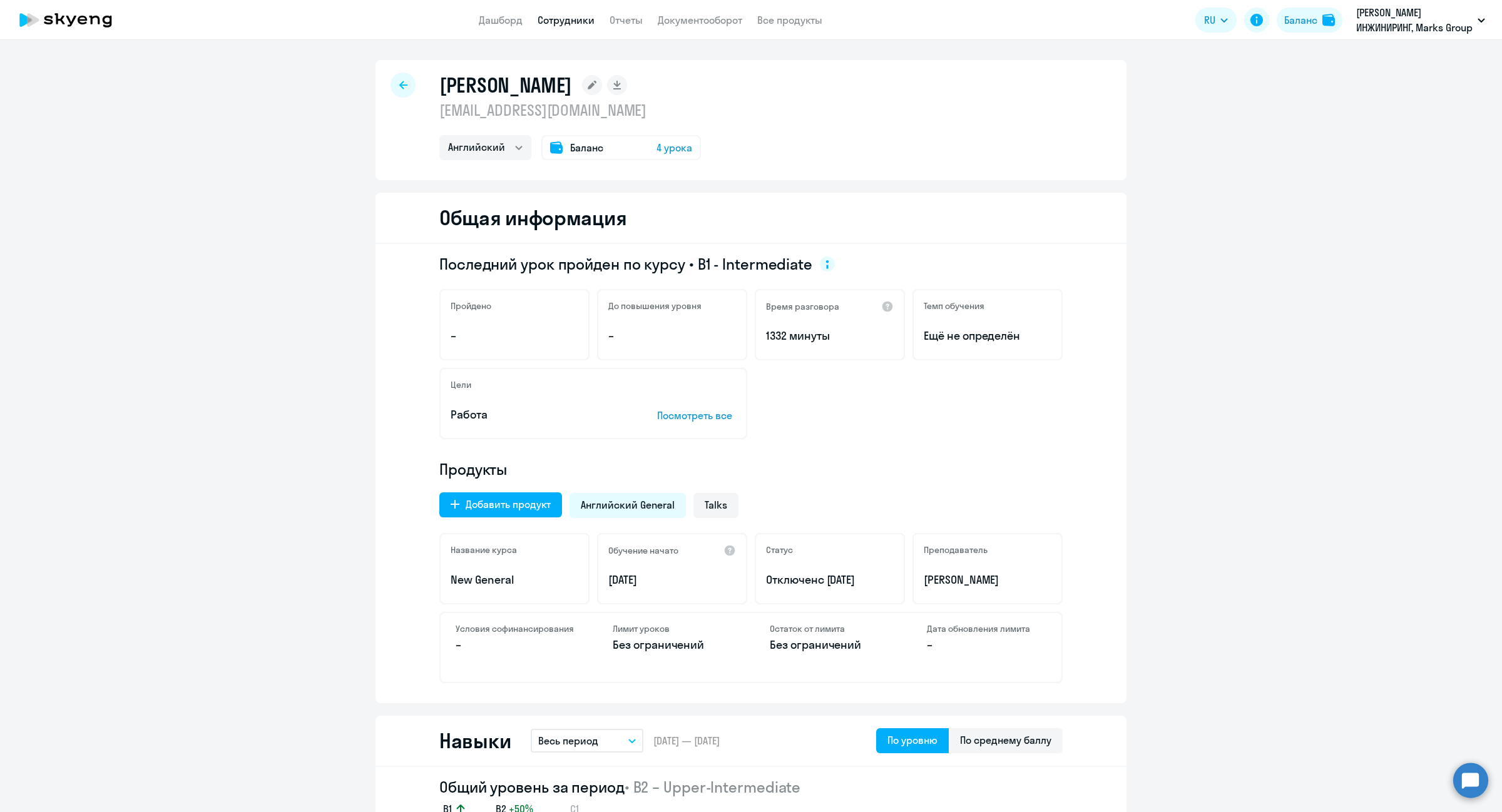
click at [658, 145] on span "4 урока" at bounding box center [674, 148] width 36 height 15
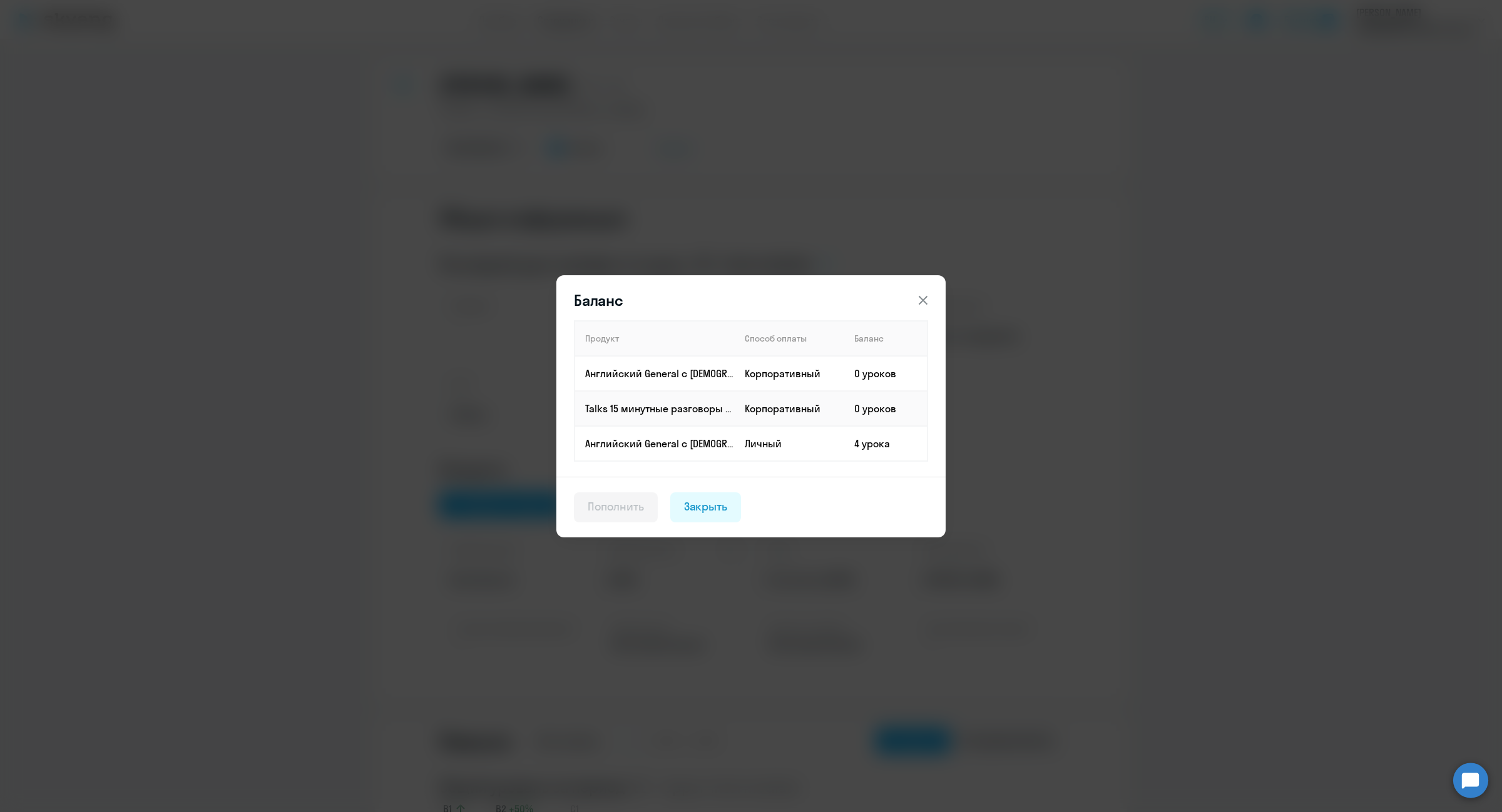
click at [923, 298] on icon at bounding box center [923, 300] width 15 height 15
